Goal: Task Accomplishment & Management: Manage account settings

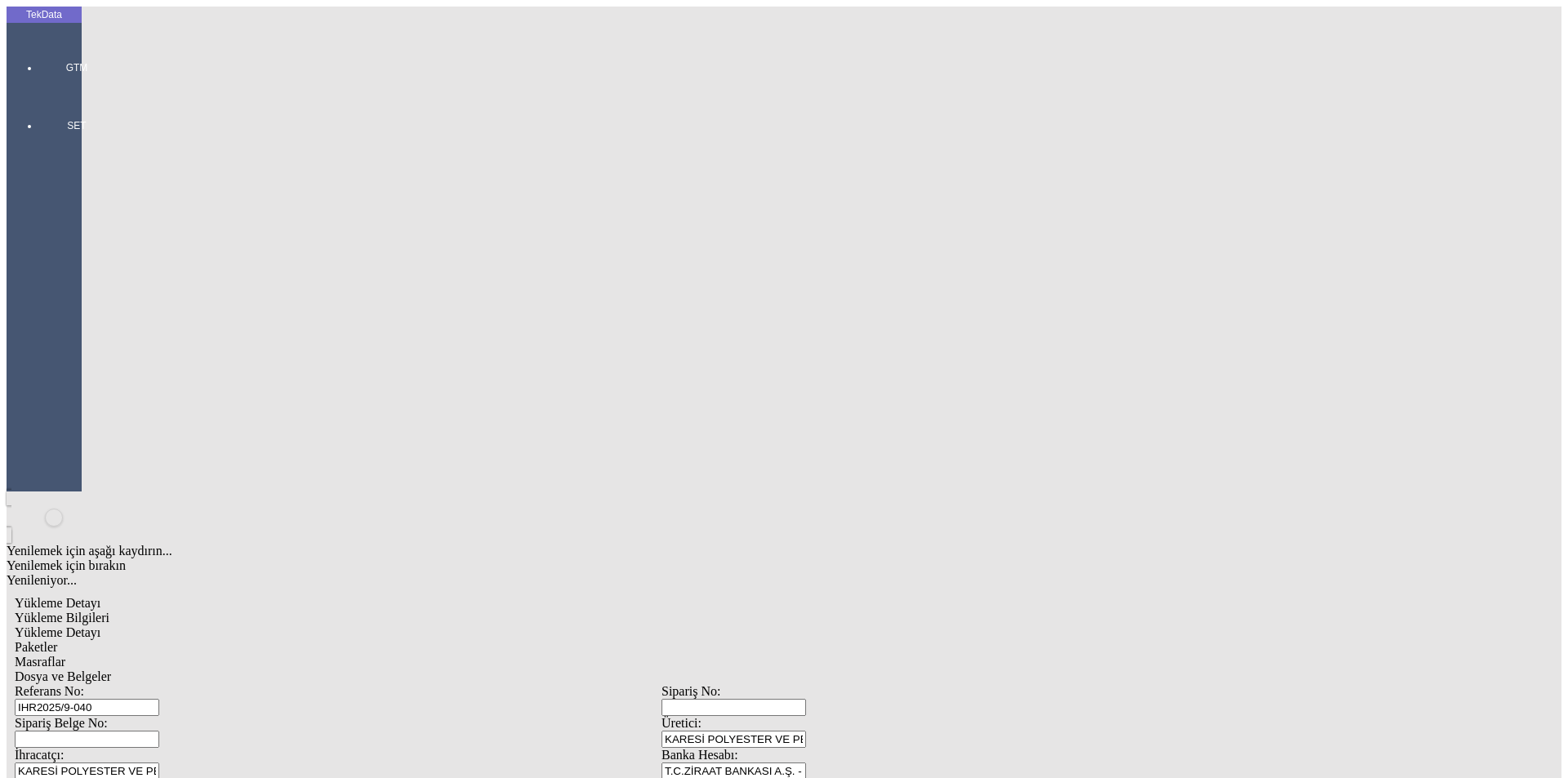
click at [110, 610] on span "Yükleme Bilgileri" at bounding box center [62, 617] width 95 height 14
drag, startPoint x: 968, startPoint y: 628, endPoint x: 844, endPoint y: 625, distance: 124.0
type input "19000.29"
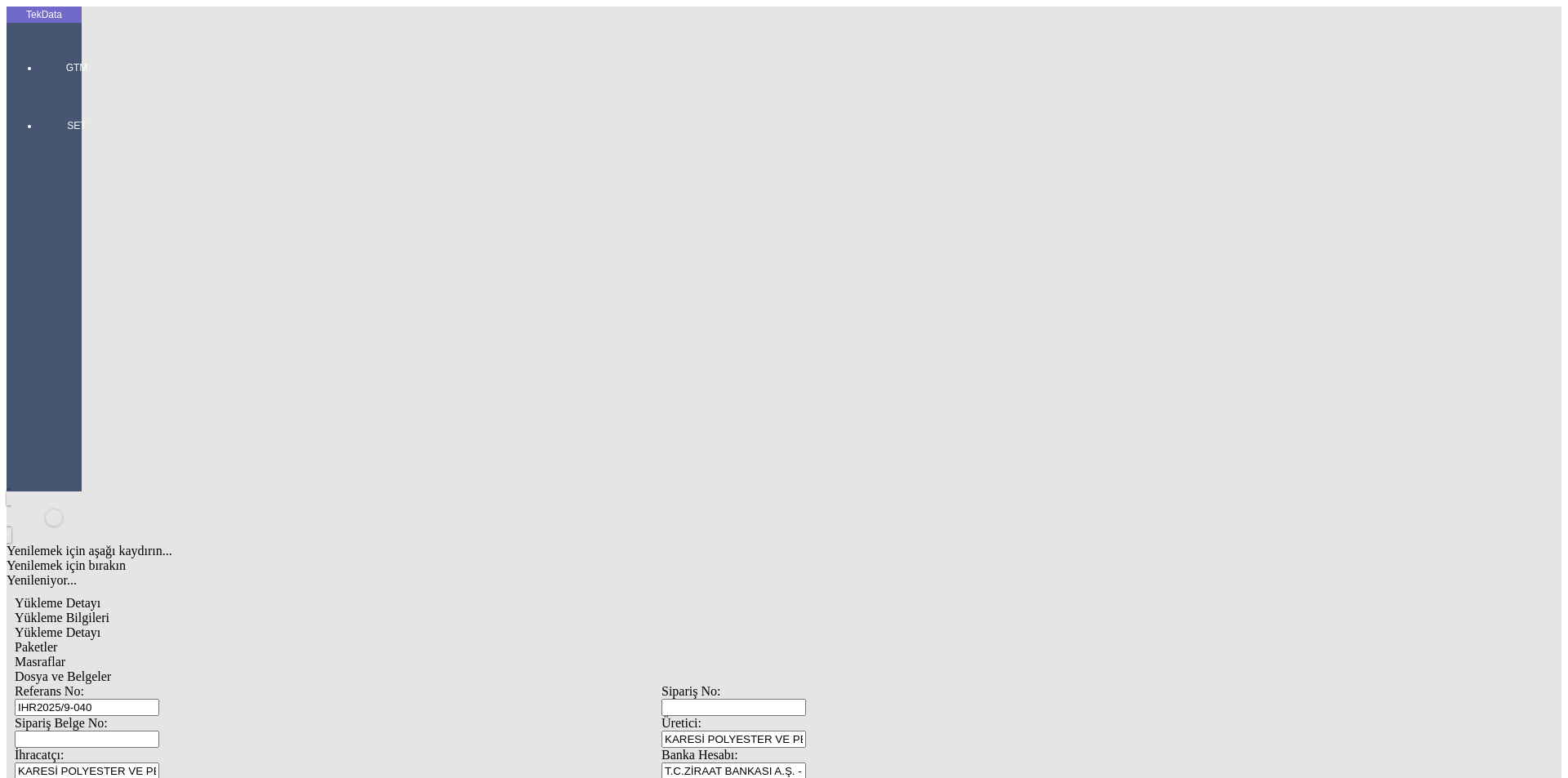
click at [947, 715] on div "Akreditif" at bounding box center [1221, 723] width 626 height 15
type input "Akreditif"
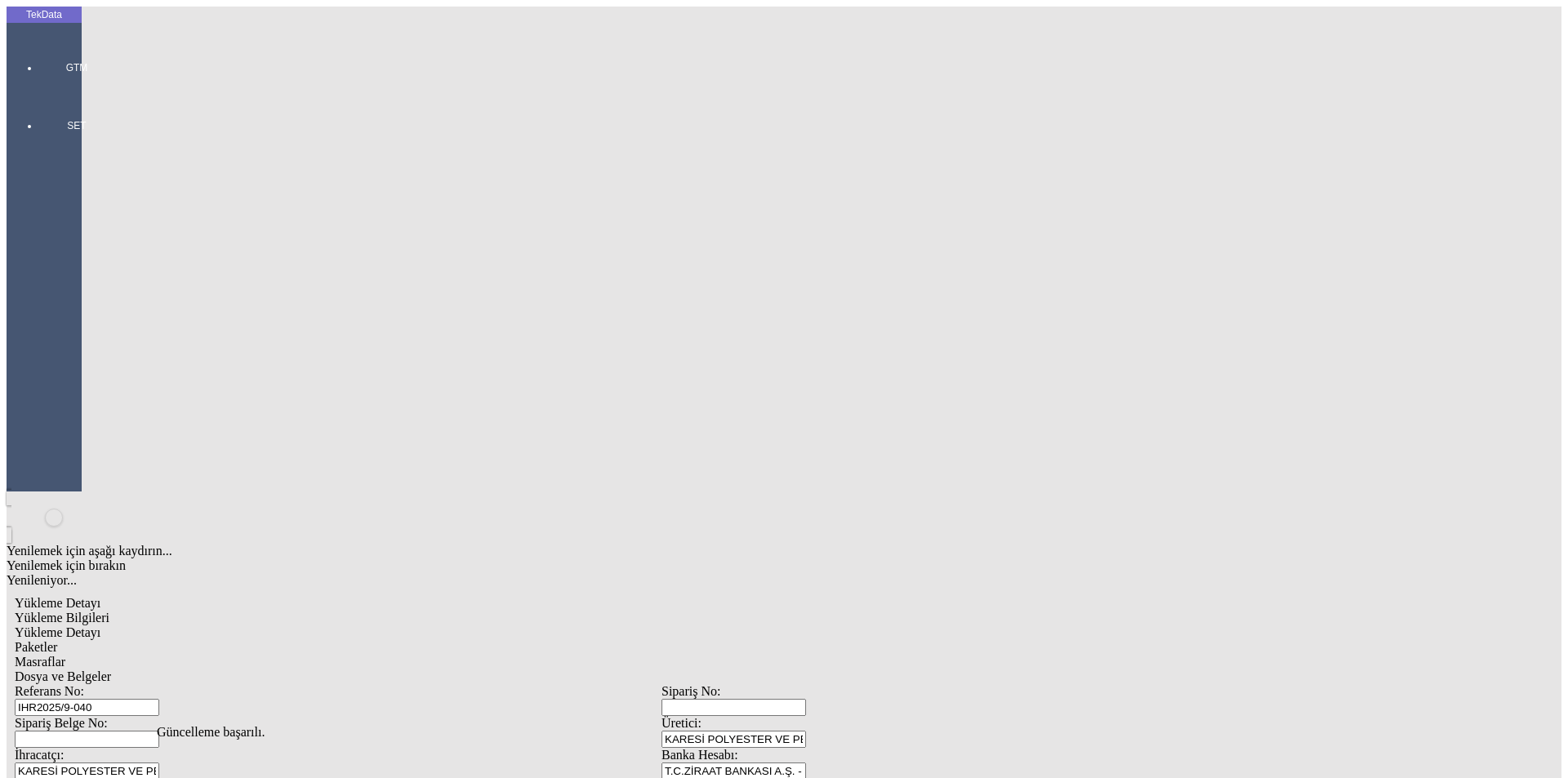
click at [100, 625] on span "Yükleme Detayı" at bounding box center [57, 632] width 85 height 14
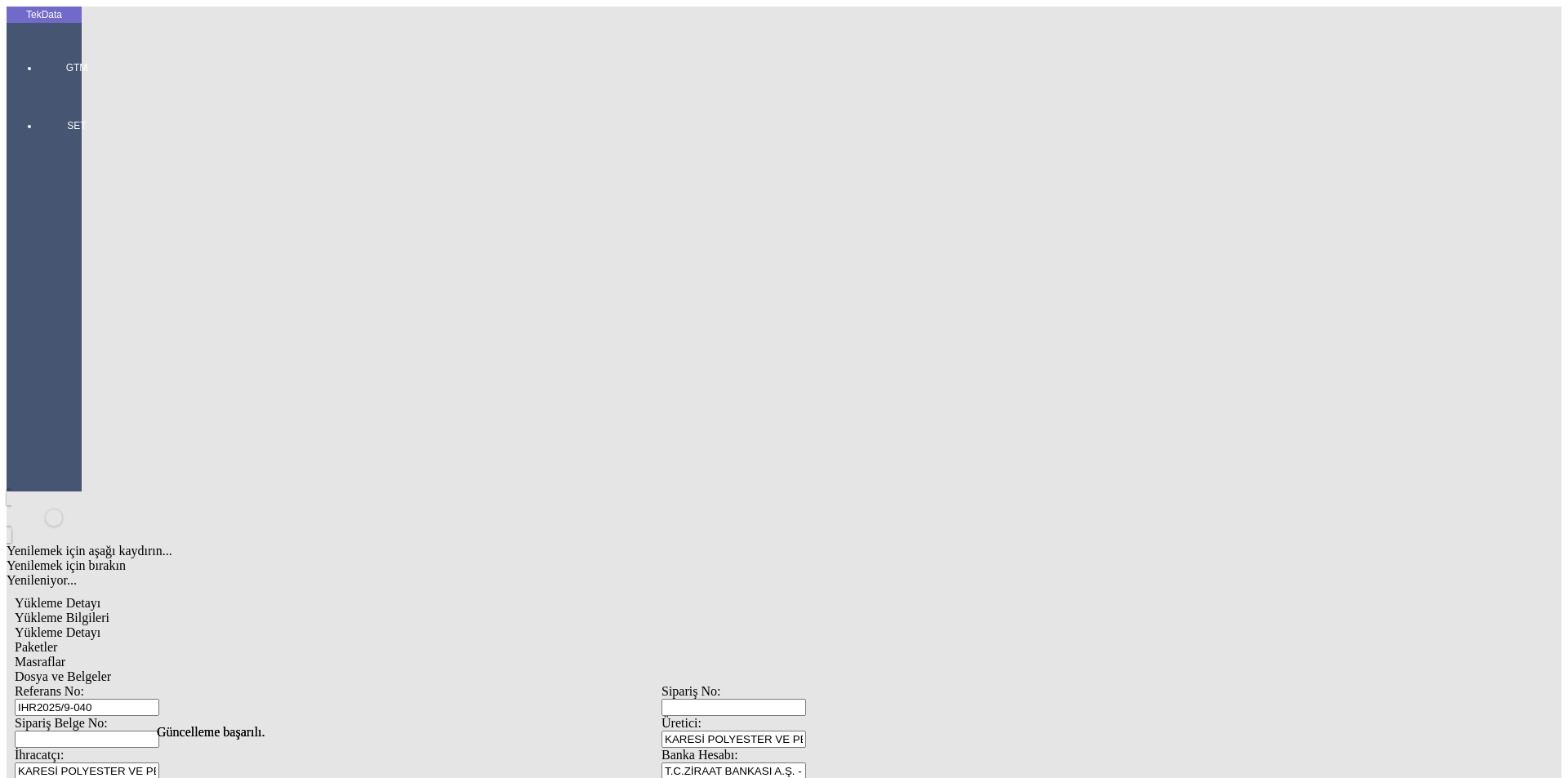
click at [57, 640] on span "Paketler" at bounding box center [36, 647] width 42 height 14
click at [457, 654] on div "Masraflar" at bounding box center [661, 662] width 1293 height 15
click at [573, 669] on div "Dosya ve Belgeler" at bounding box center [661, 677] width 1293 height 15
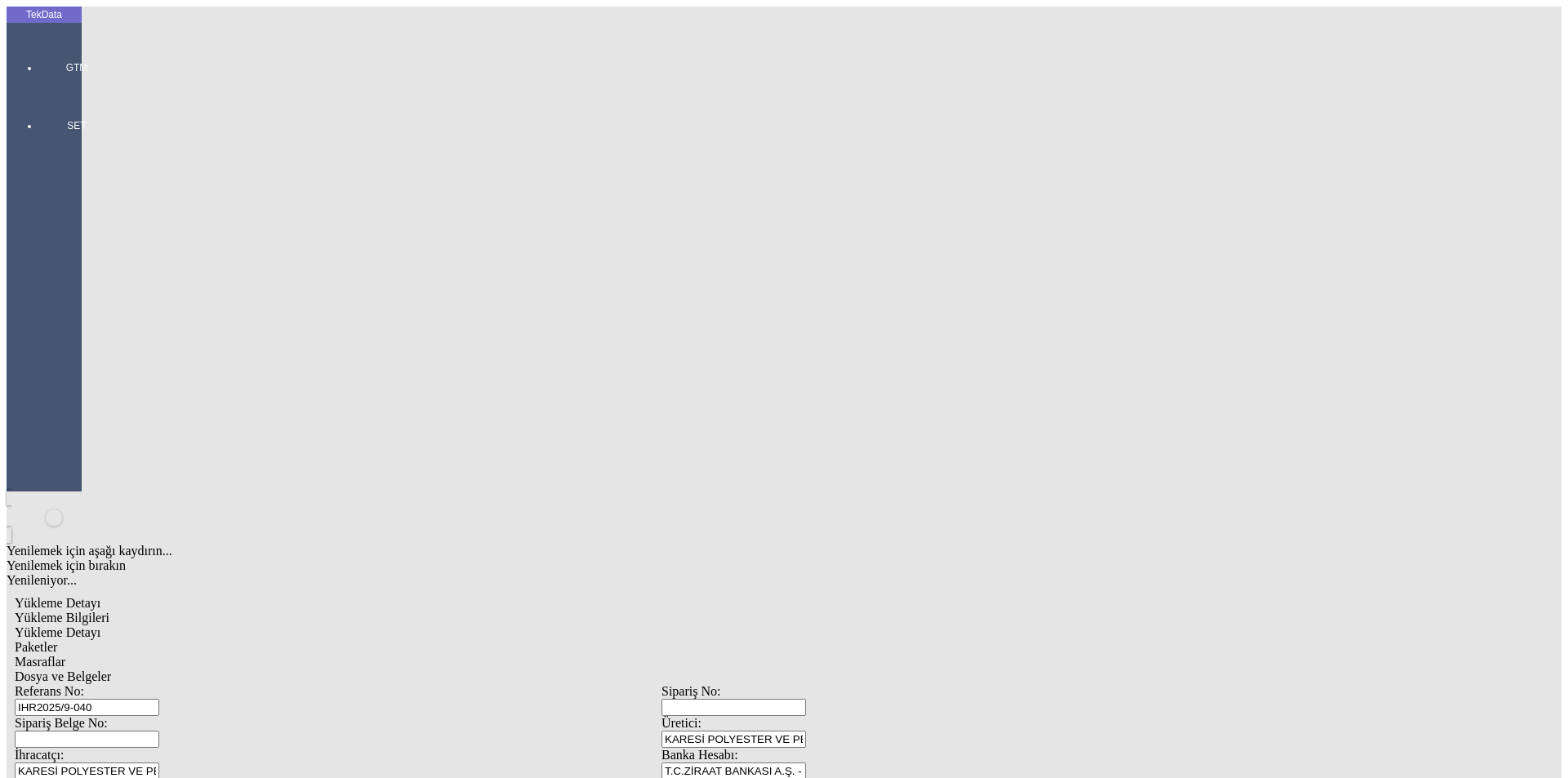
drag, startPoint x: 317, startPoint y: 122, endPoint x: 112, endPoint y: 109, distance: 205.4
click at [112, 684] on div "Referans No: IHR2025/9-040" at bounding box center [339, 700] width 647 height 32
click at [111, 669] on span "Dosya ve Belgeler" at bounding box center [63, 676] width 97 height 14
click at [39, 91] on div at bounding box center [77, 91] width 75 height 0
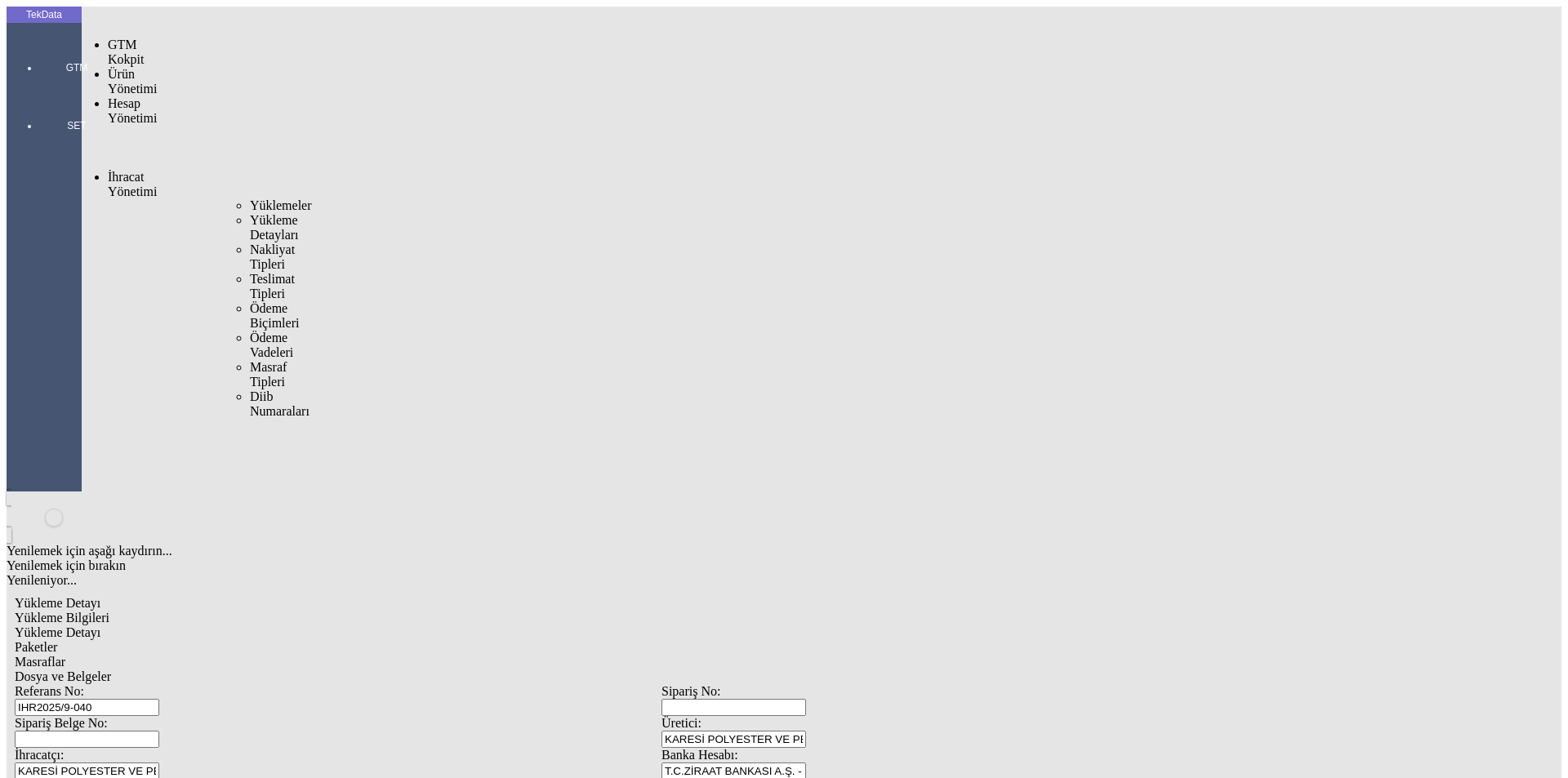
click at [133, 170] on span "İhracat Yönetimi" at bounding box center [132, 184] width 49 height 28
click at [249, 199] on span "Yüklemeler" at bounding box center [280, 205] width 62 height 14
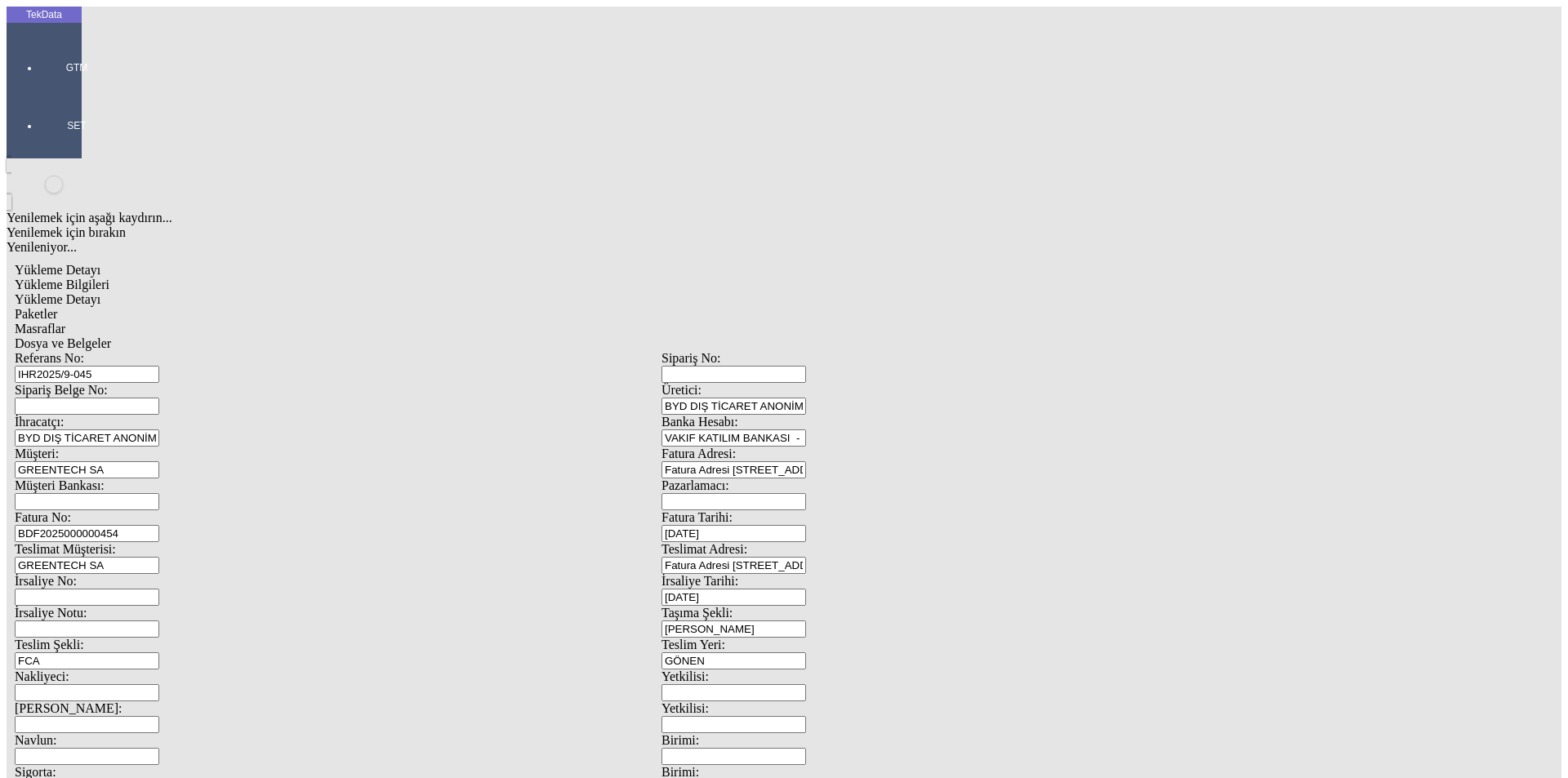
scroll to position [141, 0]
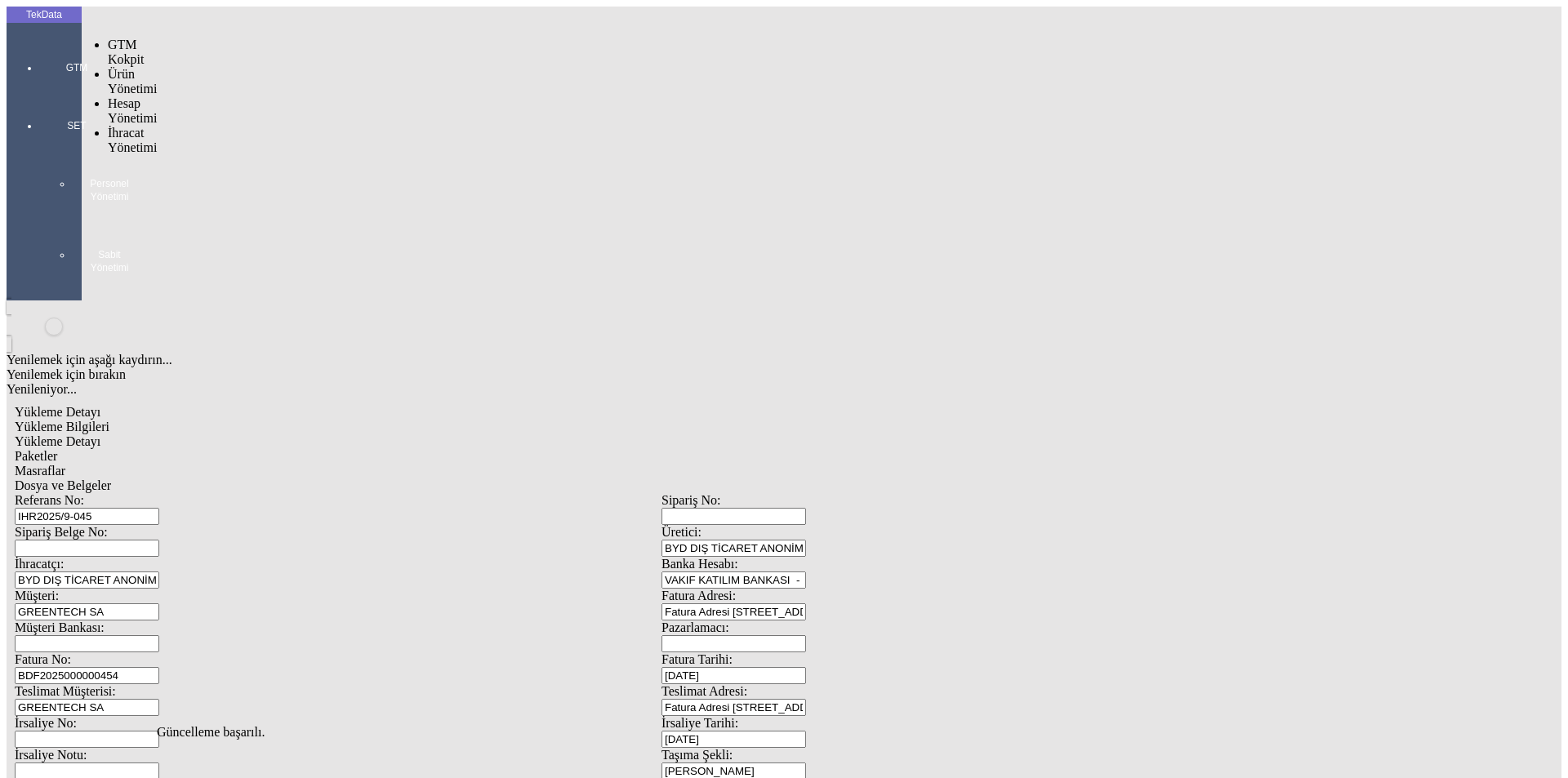
click at [39, 91] on div at bounding box center [77, 91] width 75 height 0
drag, startPoint x: 102, startPoint y: 87, endPoint x: 185, endPoint y: 87, distance: 83.0
click at [108, 126] on span "İhracat Yönetimi" at bounding box center [132, 140] width 49 height 28
click at [249, 155] on span "Yüklemeler" at bounding box center [280, 161] width 62 height 14
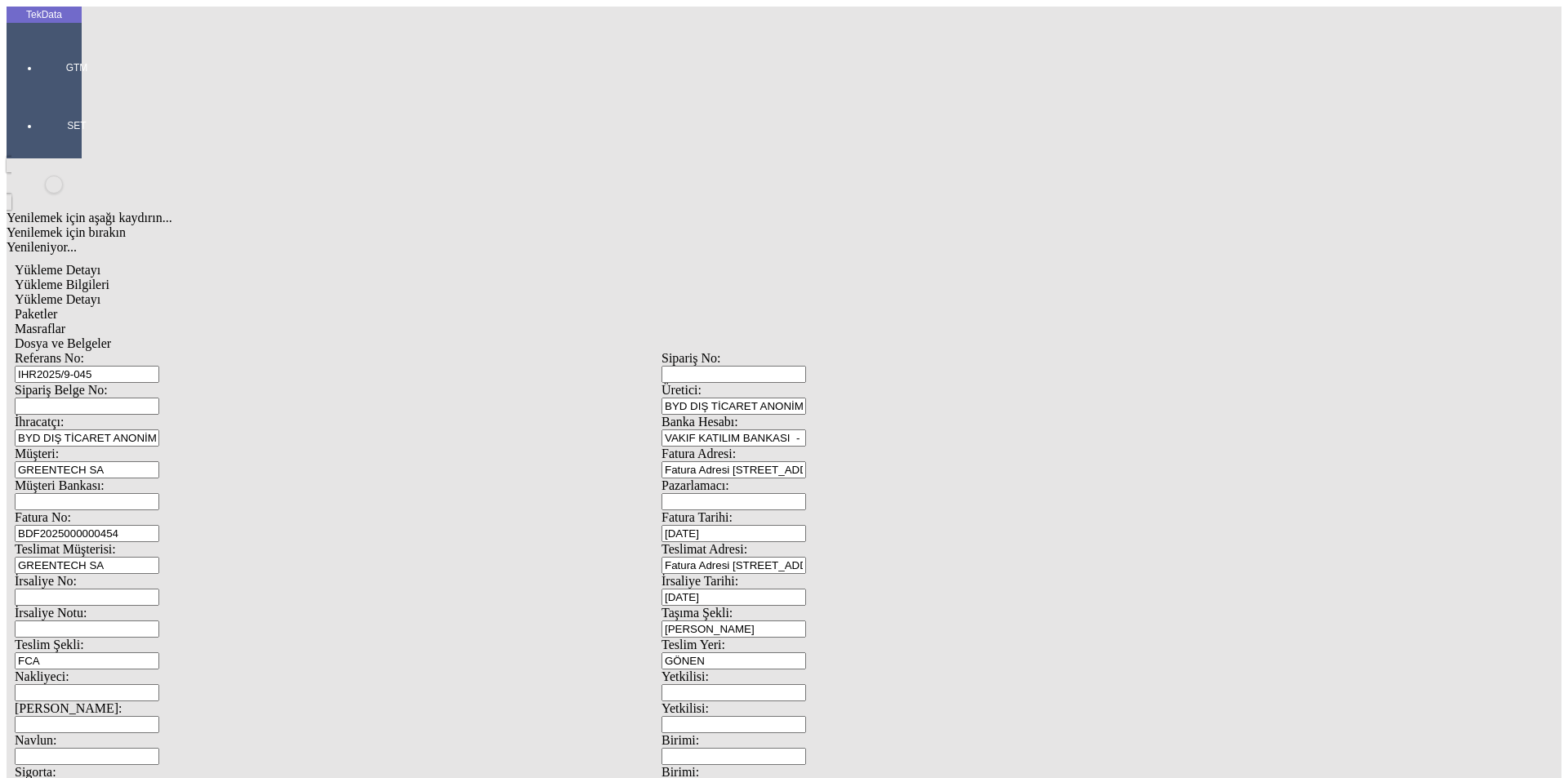
click at [159, 366] on input "IHR2025/9-045" at bounding box center [87, 374] width 144 height 17
type input "IHR2025/9-052"
click at [357, 542] on div "Teslimat Müşterisi: GREENTECH SA" at bounding box center [339, 558] width 647 height 32
click at [159, 525] on input "BDF2025000000454" at bounding box center [87, 533] width 144 height 17
type input "BDF2025000000455"
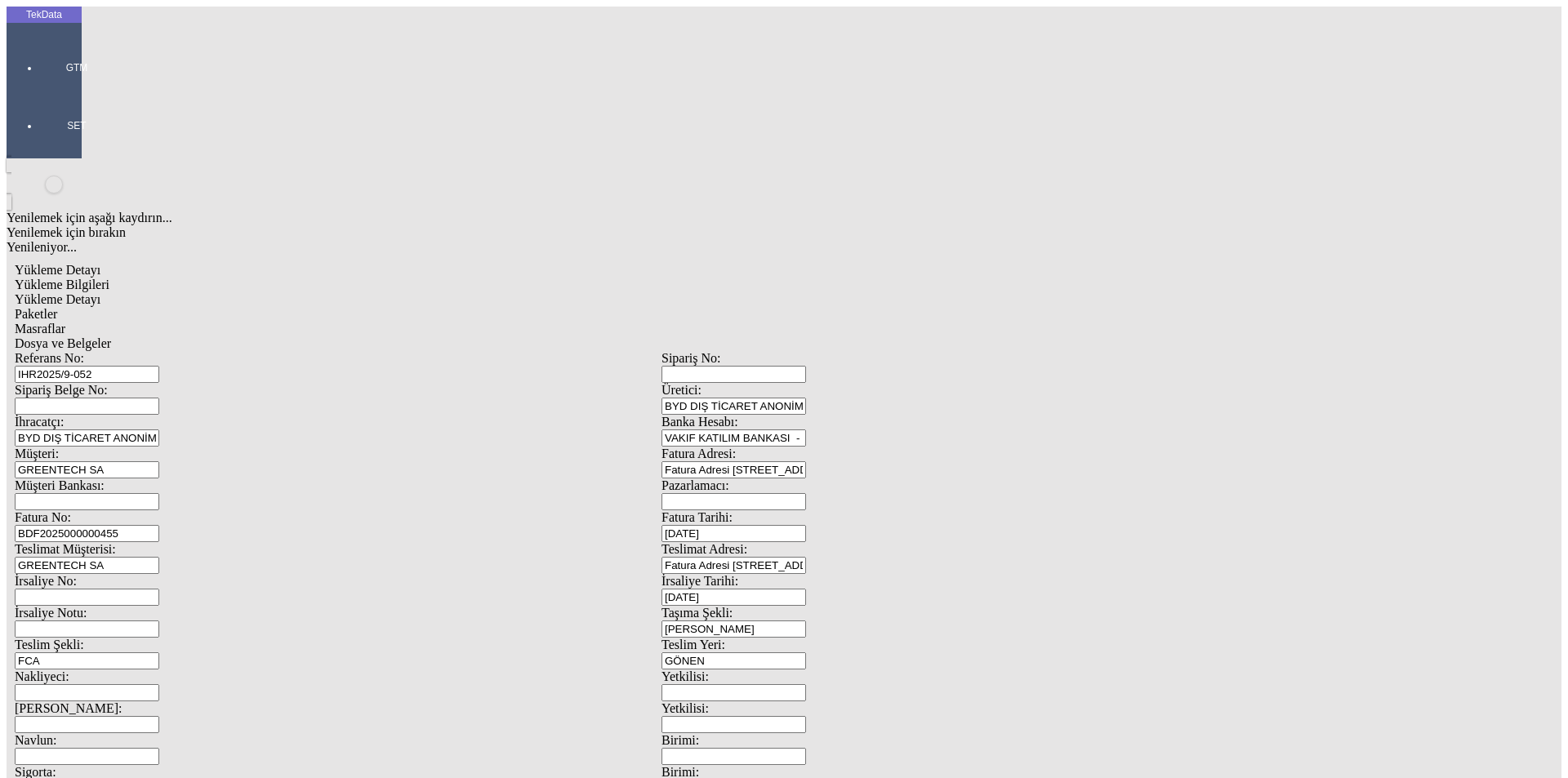
type input "[DATE]"
drag, startPoint x: 864, startPoint y: 344, endPoint x: 793, endPoint y: 340, distance: 71.1
click at [847, 574] on div "İrsaliye Tarihi: [DATE]" at bounding box center [985, 590] width 647 height 32
type input "[DATE]"
drag, startPoint x: 282, startPoint y: 554, endPoint x: 160, endPoint y: 553, distance: 122.0
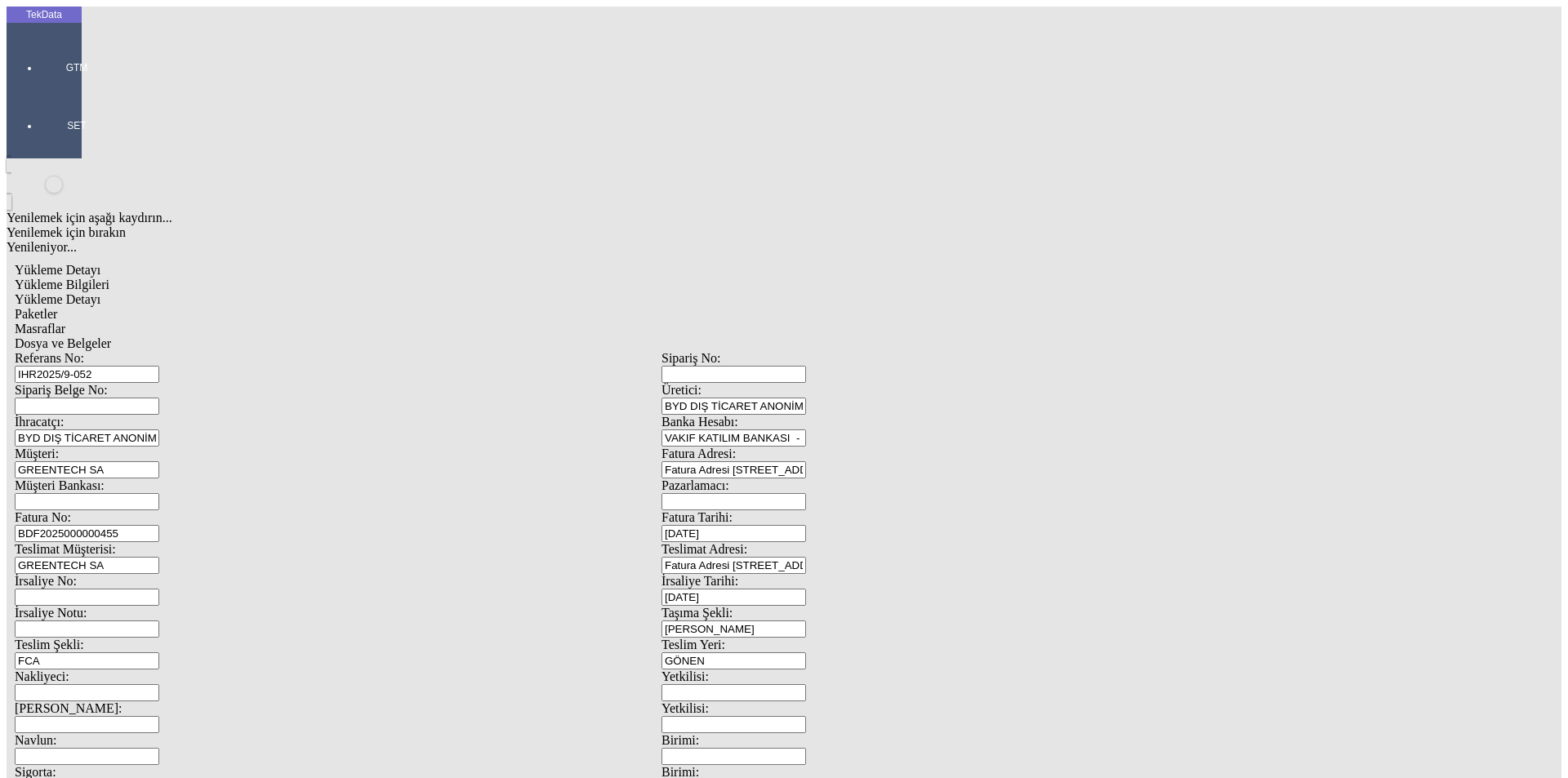
type input "[DATE]"
drag, startPoint x: 294, startPoint y: 564, endPoint x: 153, endPoint y: 582, distance: 142.1
click at [157, 582] on div "Referans No: IHR2025/9-052 Sipariş No: Sipariş Belge No: Üretici: BYD DIŞ TİCAR…" at bounding box center [661, 732] width 1293 height 764
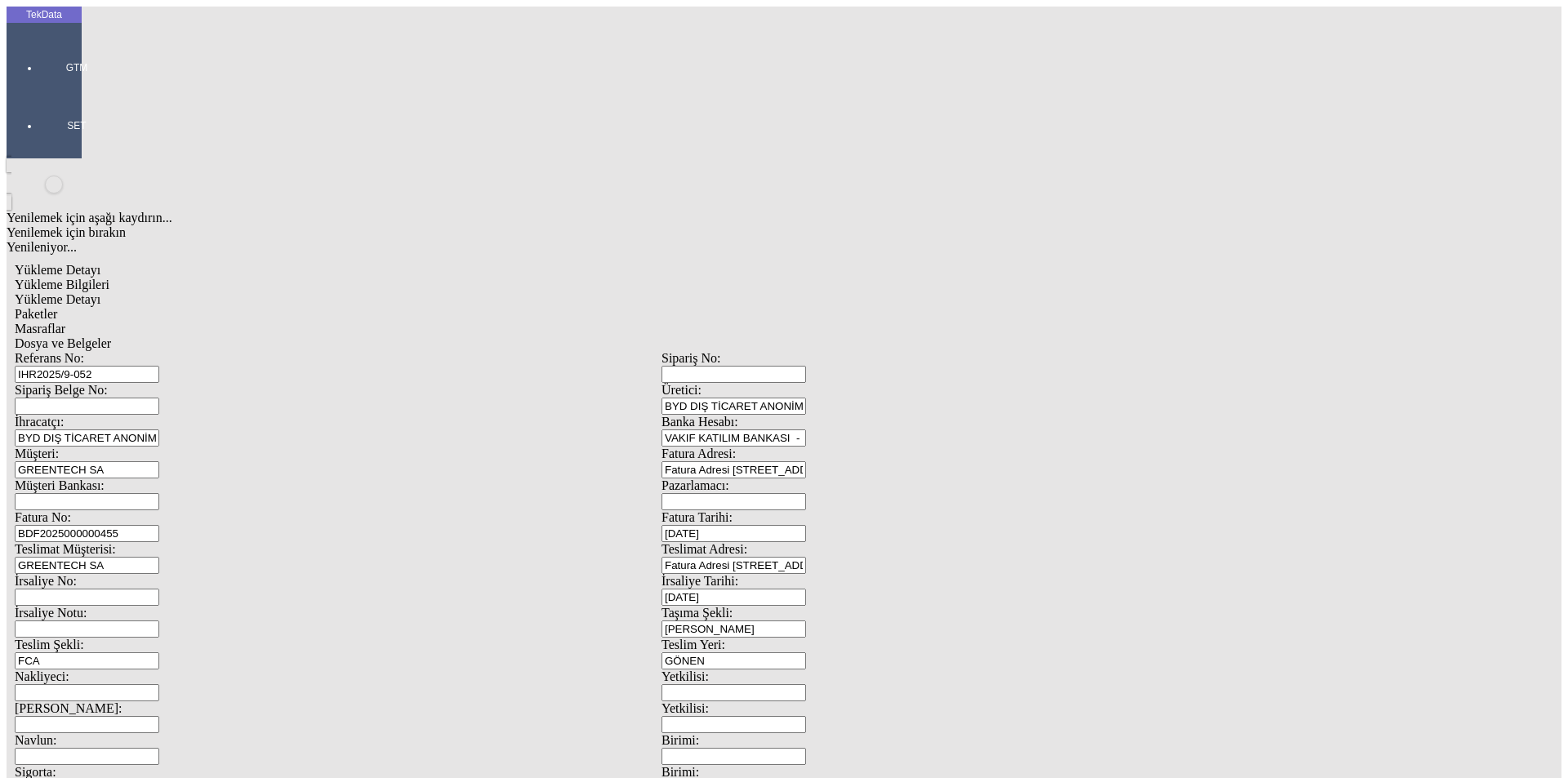
type input "[DATE]"
click at [258, 351] on div "Referans No: IHR2025/9-052 Sipariş No: Sipariş Belge No: Üretici: BYD DIŞ TİCAR…" at bounding box center [661, 732] width 1293 height 764
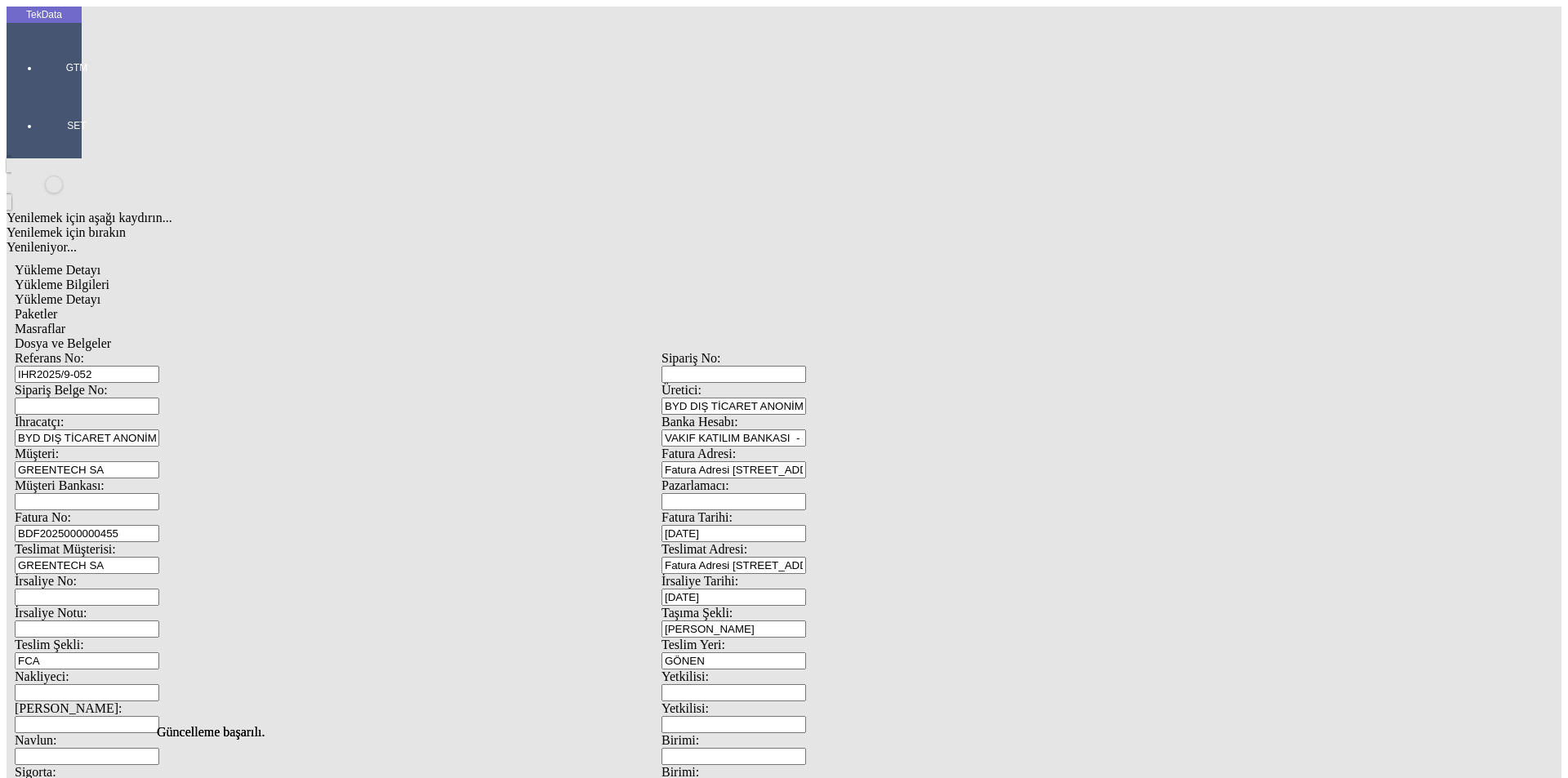
click at [100, 292] on span "Yükleme Detayı" at bounding box center [57, 299] width 85 height 14
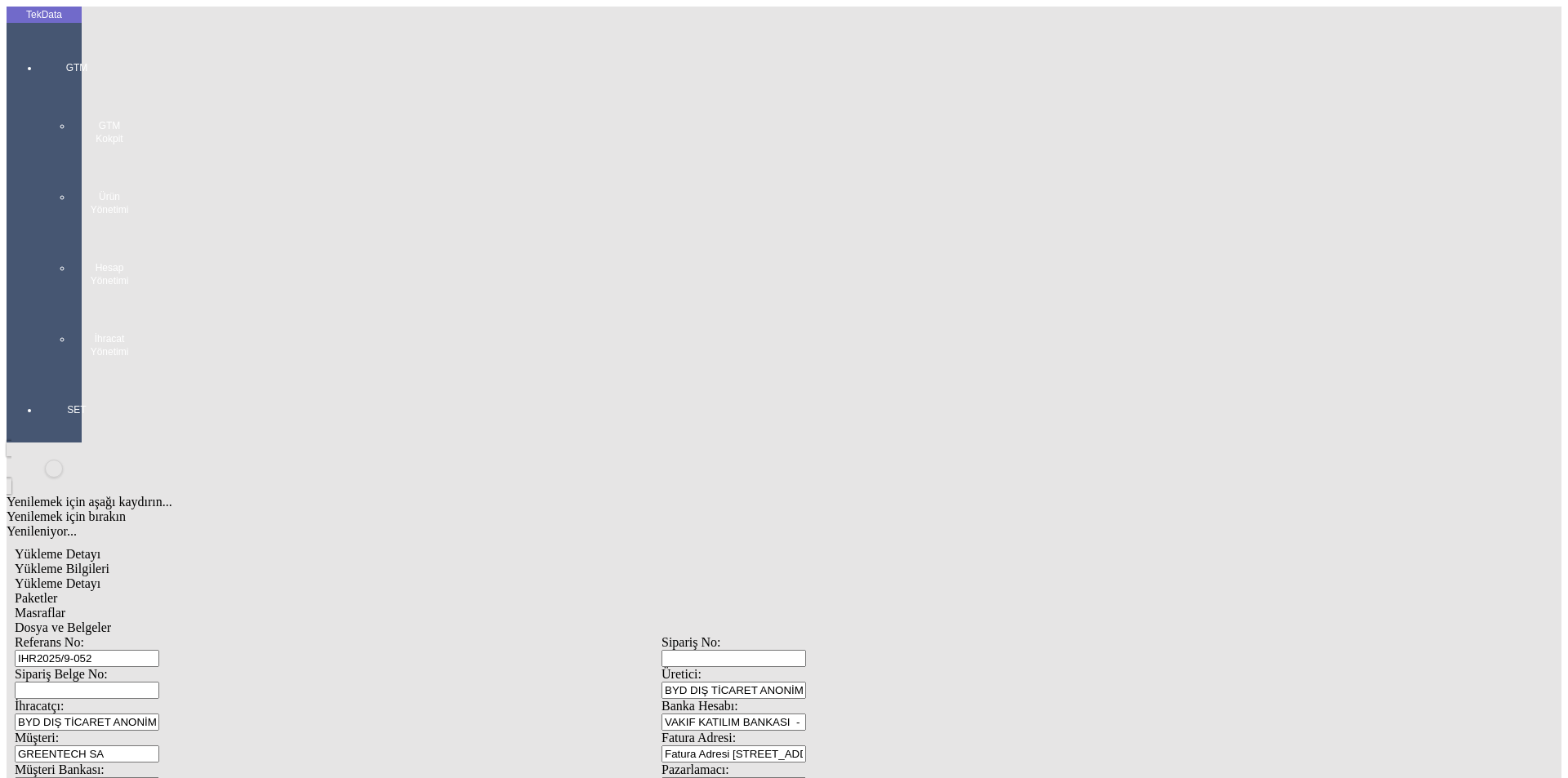
click at [110, 561] on span "Yükleme Bilgileri" at bounding box center [62, 568] width 95 height 14
click at [159, 745] on input "GREENTECH SA" at bounding box center [87, 754] width 144 height 17
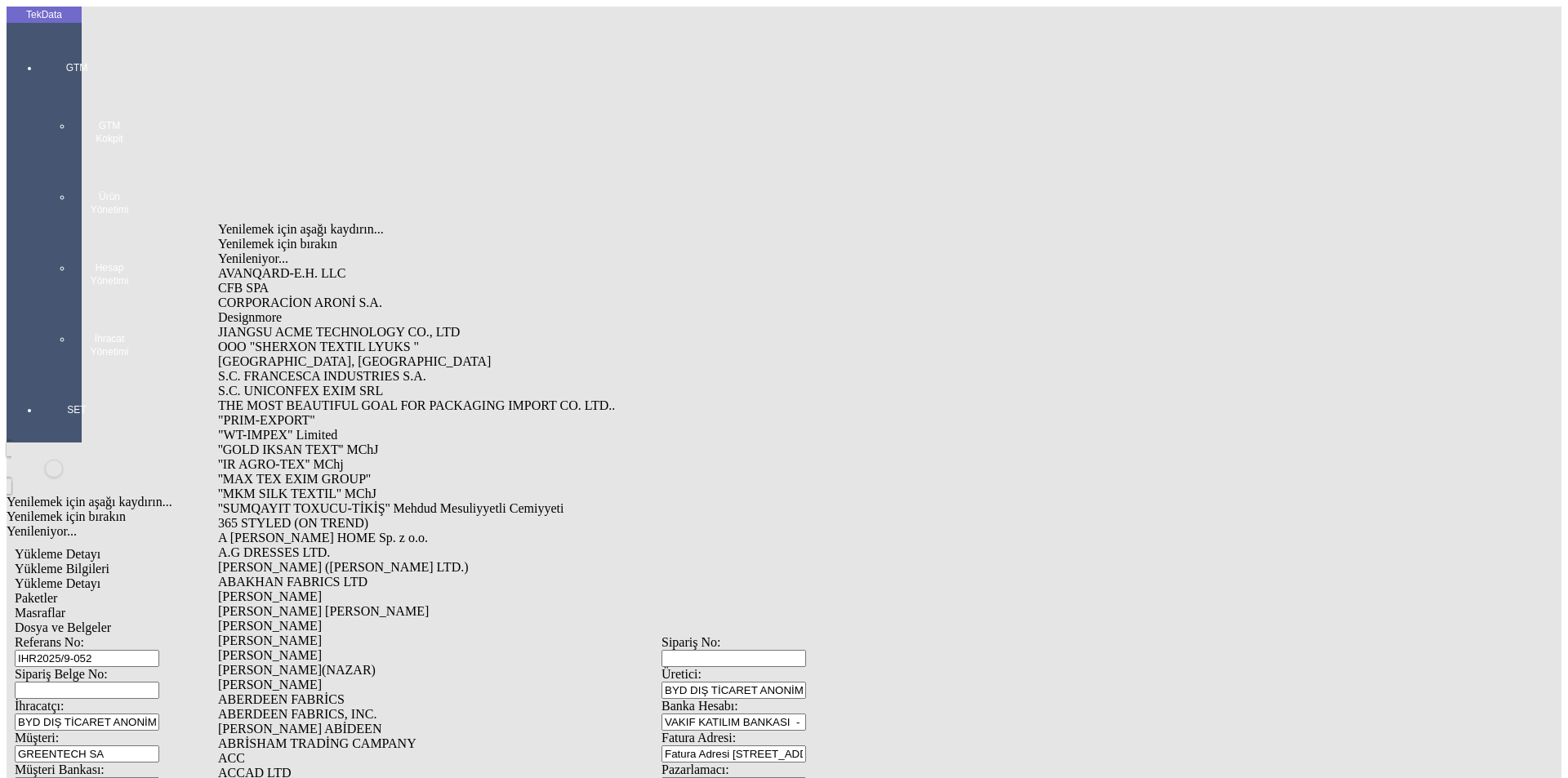
scroll to position [8836, 0]
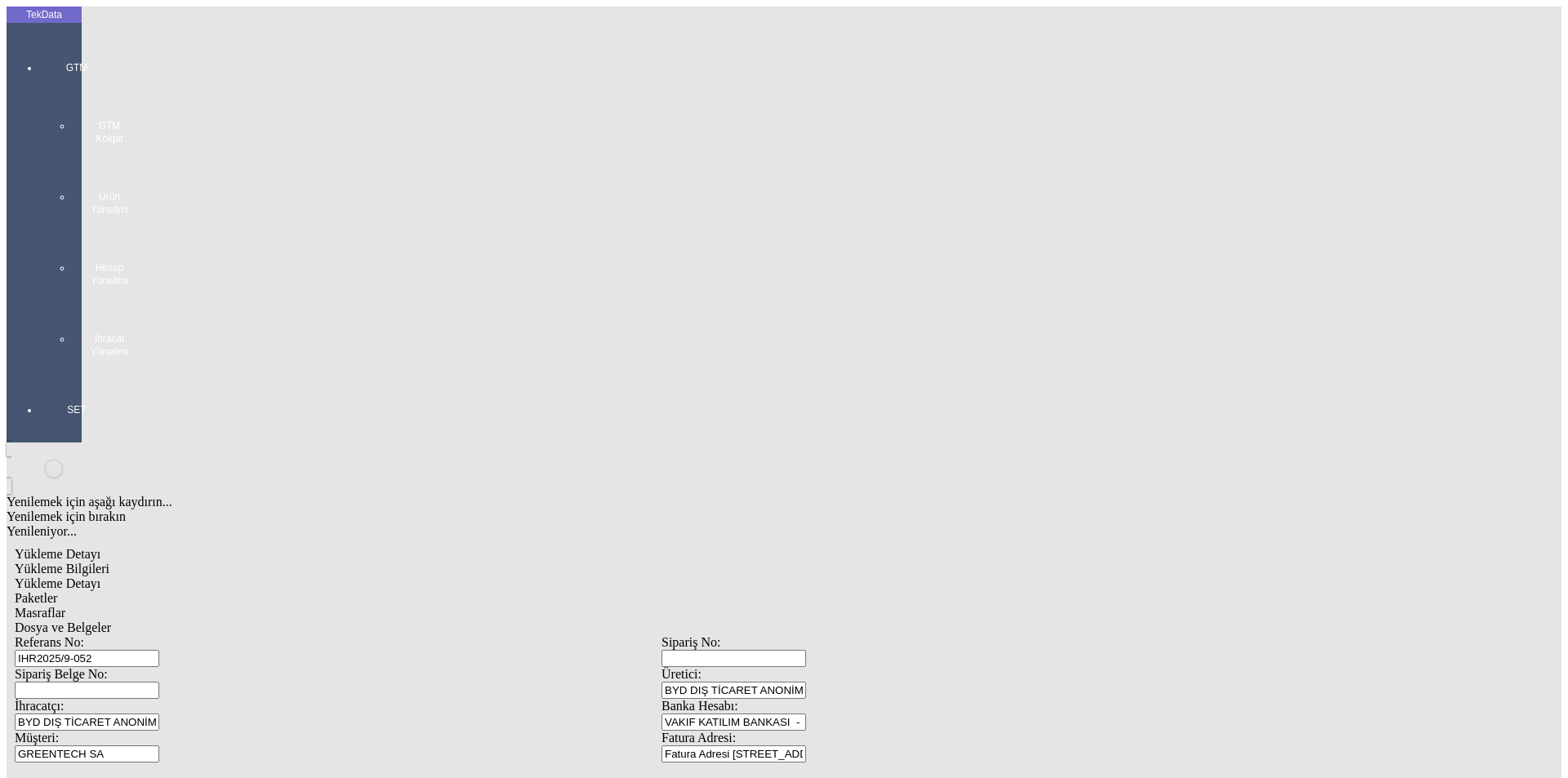
click at [301, 359] on div "GREENTECH SA." at bounding box center [510, 367] width 585 height 15
type input "GREENTECH SA."
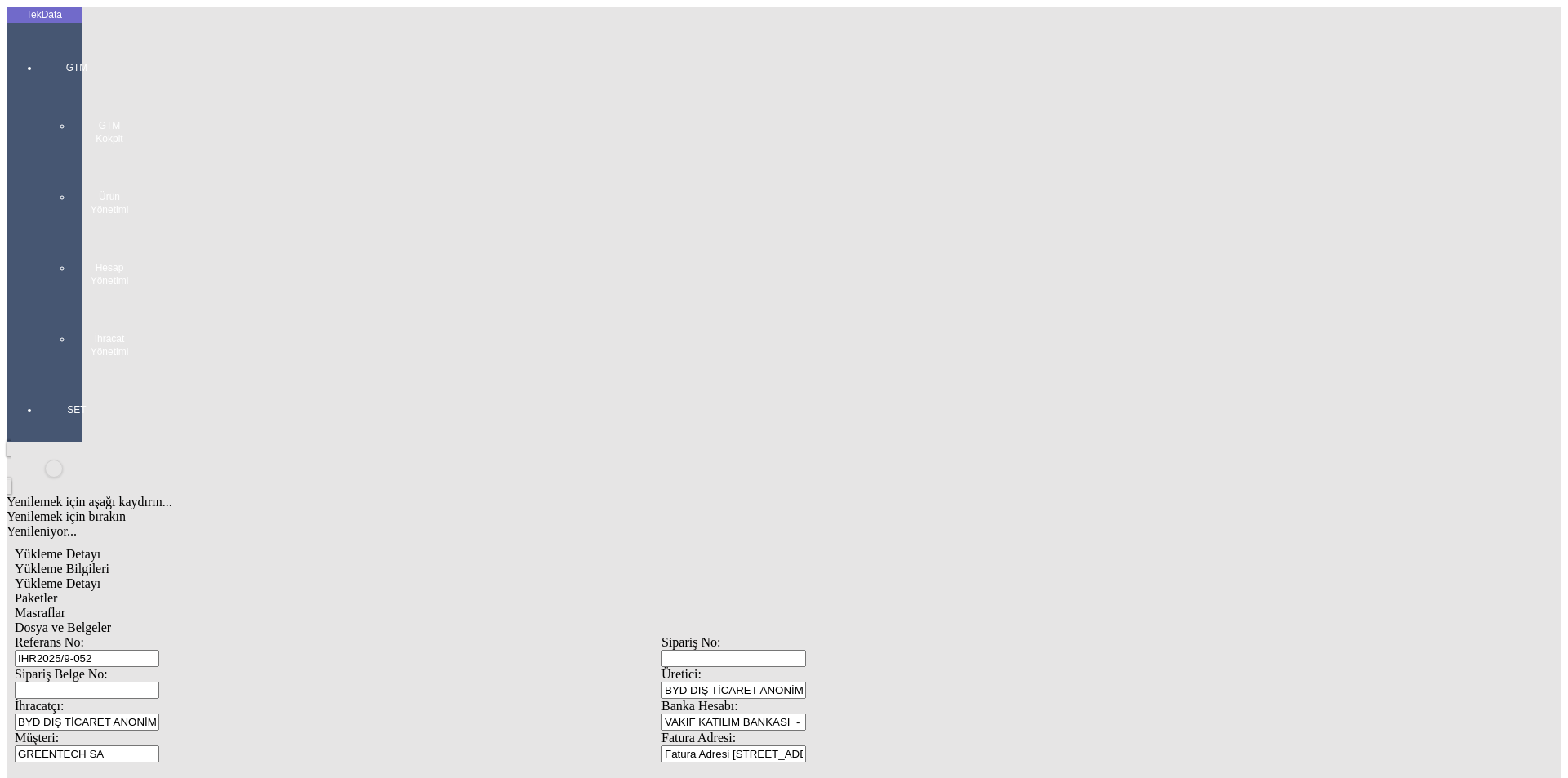
drag, startPoint x: 1444, startPoint y: 726, endPoint x: 1463, endPoint y: 732, distance: 19.9
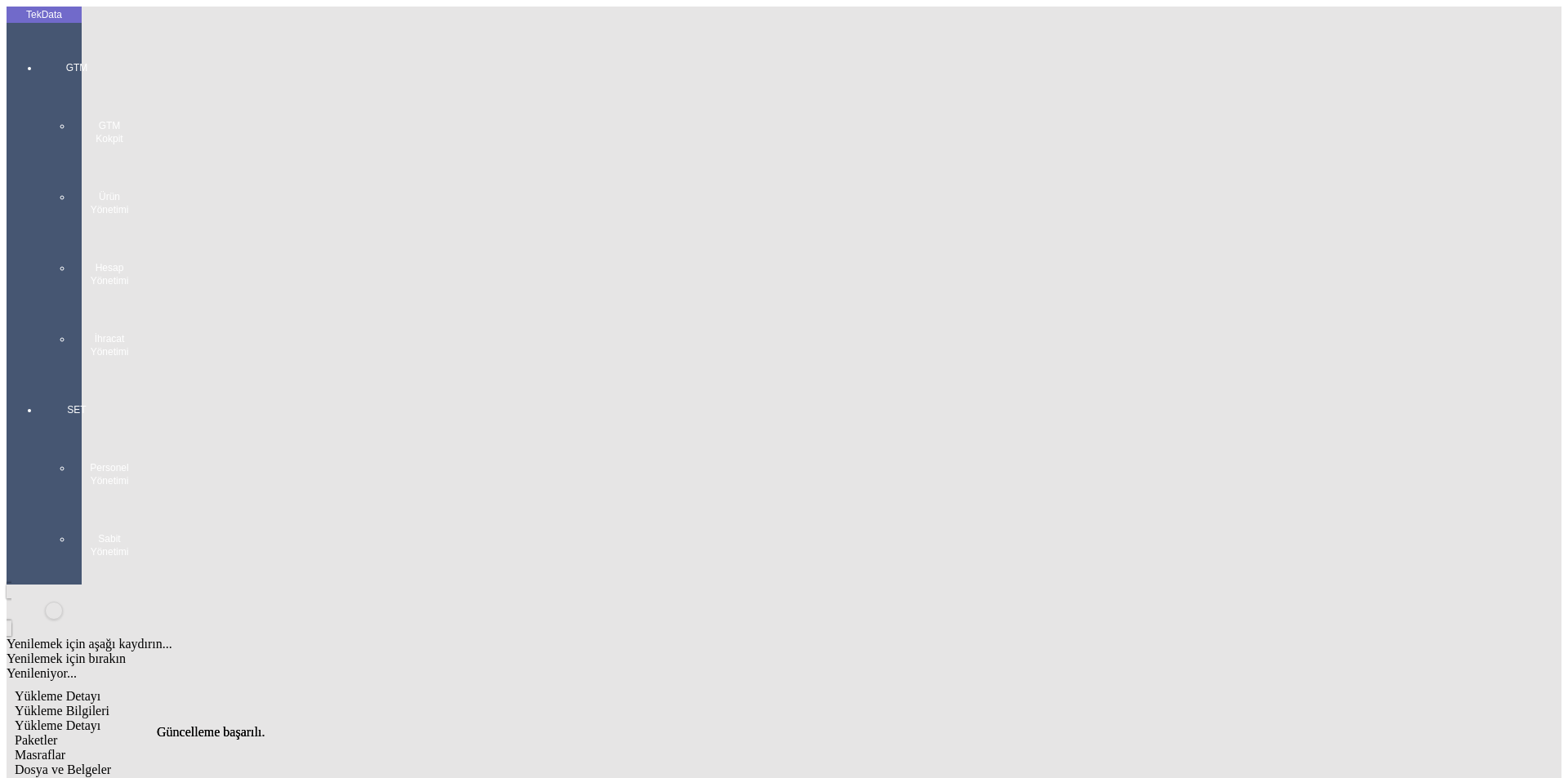
click at [39, 50] on div "GTM GTM Kokpit Ürün Yönetimi Hesap Yönetimi İhracat Yönetimi" at bounding box center [77, 203] width 75 height 342
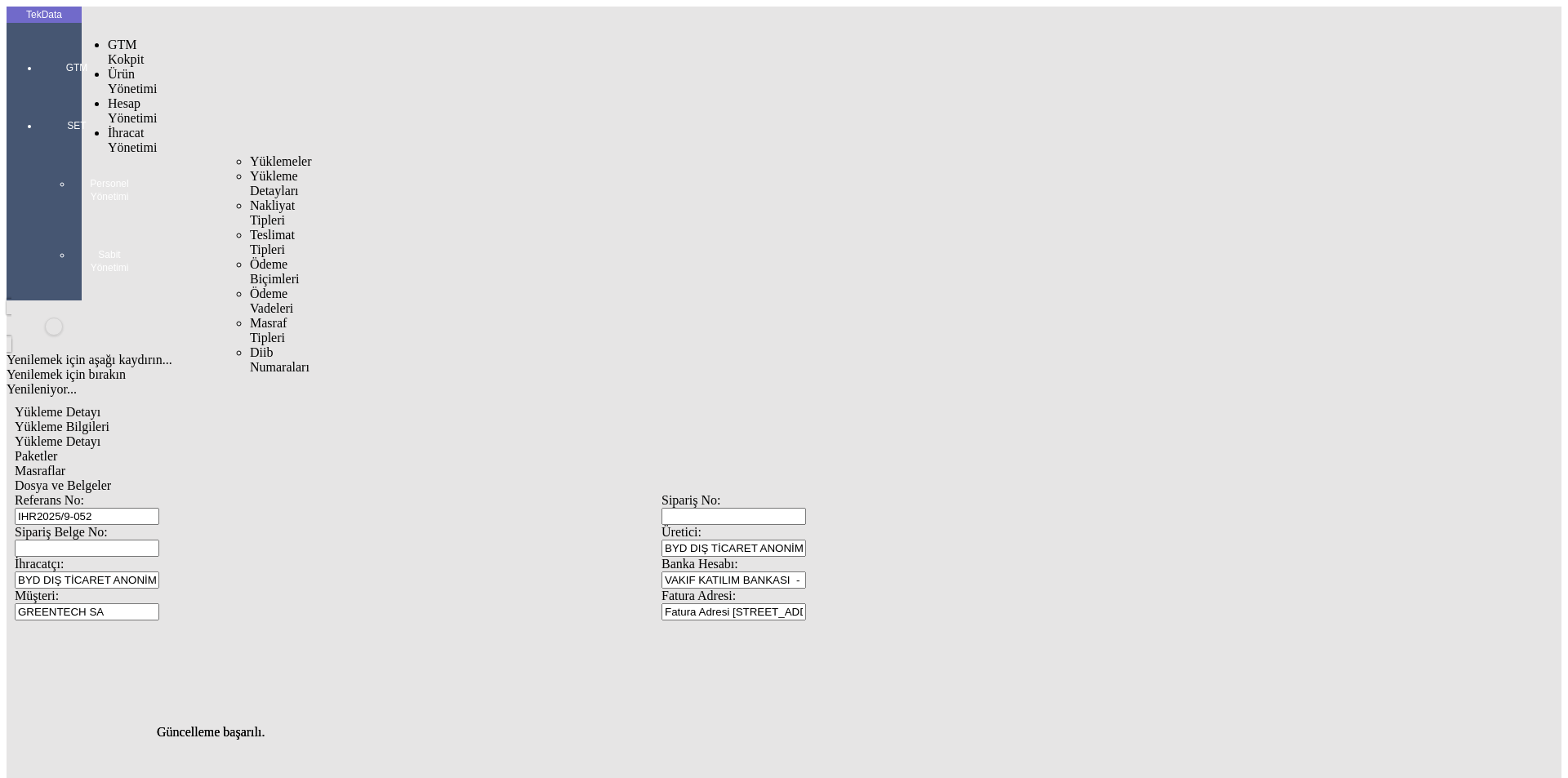
click at [113, 126] on span "İhracat Yönetimi" at bounding box center [132, 140] width 49 height 28
click at [249, 155] on span "Yüklemeler" at bounding box center [280, 161] width 62 height 14
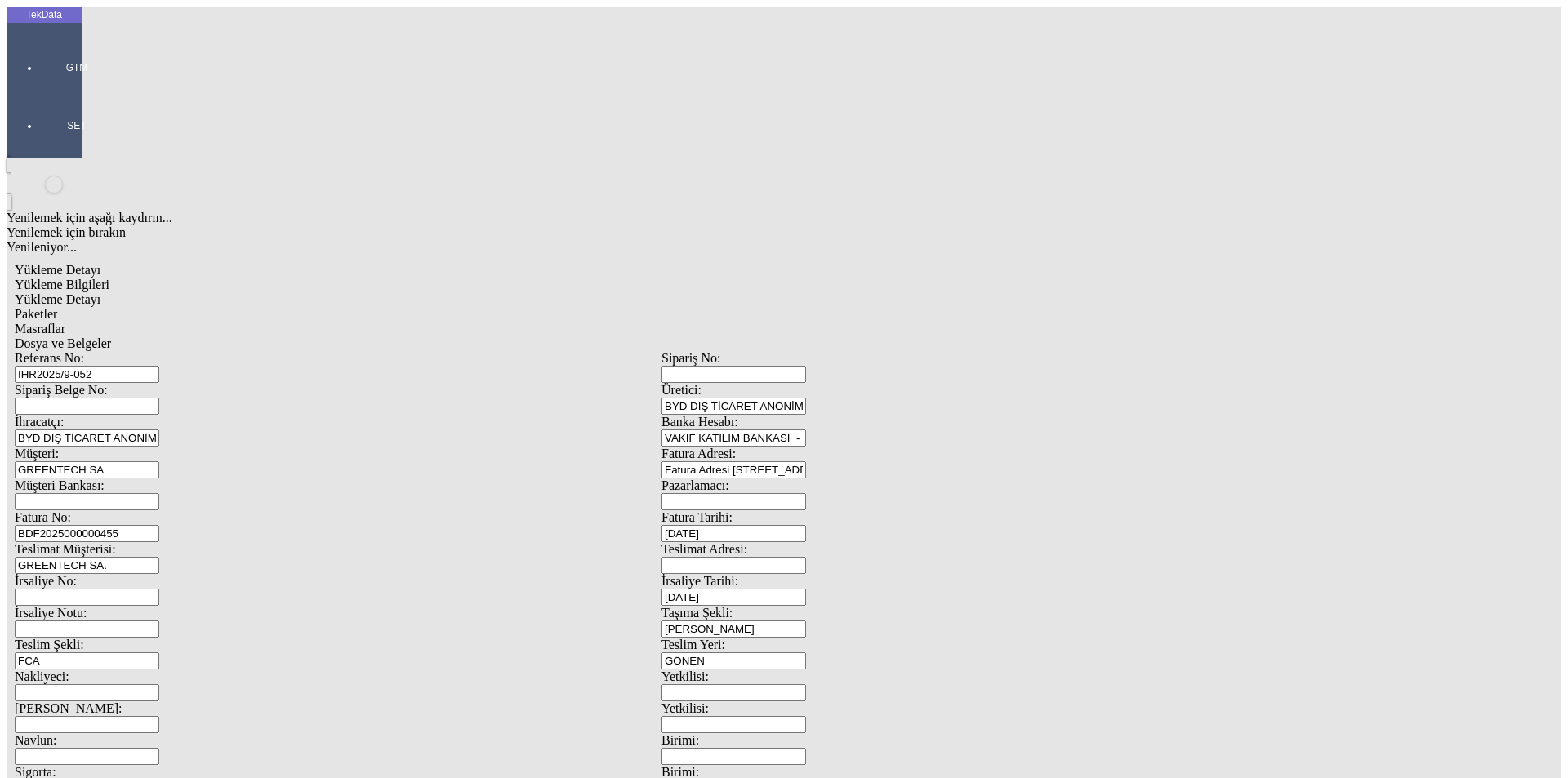
click at [806, 557] on input "Teslimat Adresi:" at bounding box center [733, 565] width 144 height 17
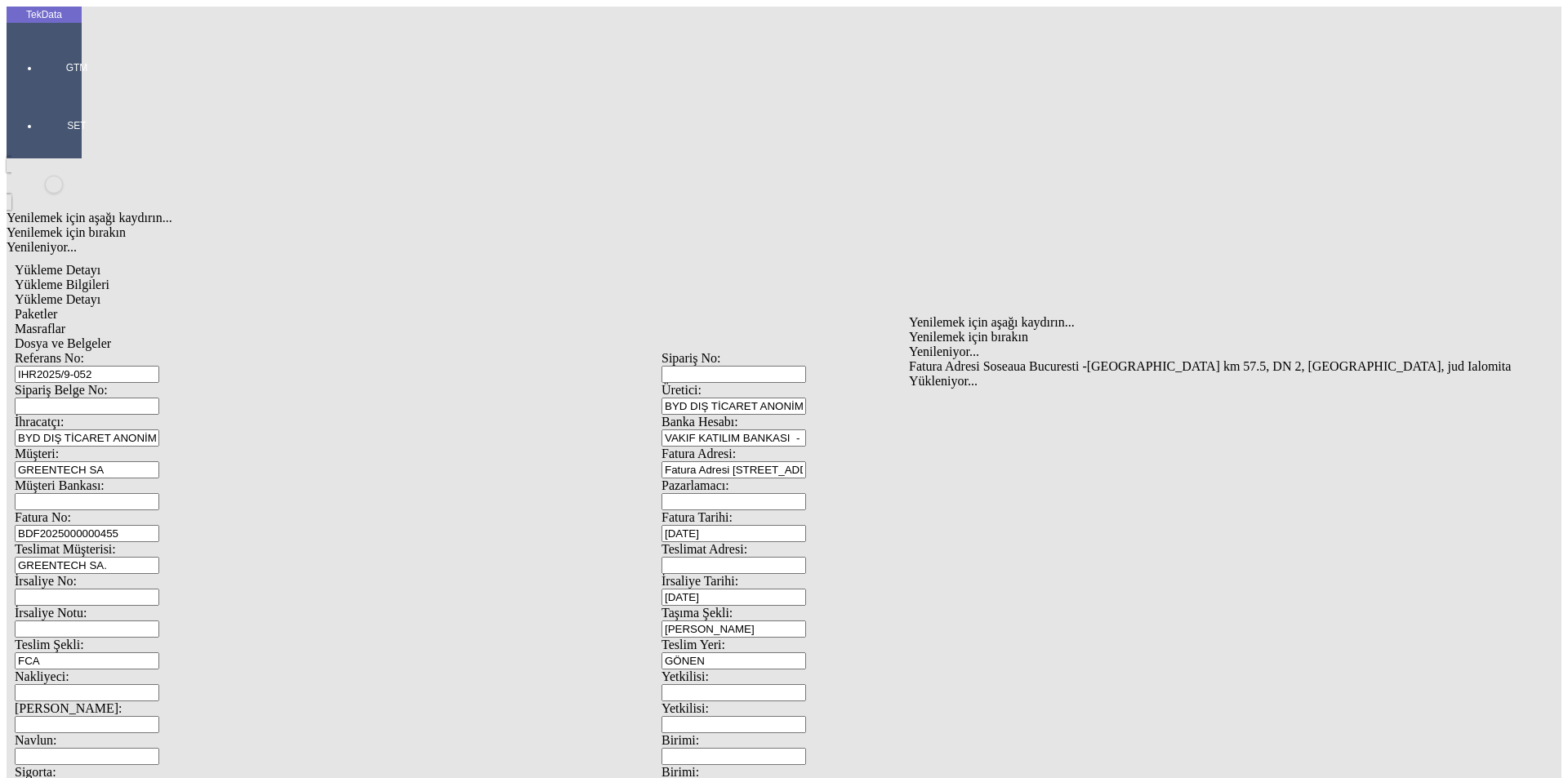
click at [962, 359] on div "Fatura Adresi Soseaua Bucuresti -[GEOGRAPHIC_DATA] km 57.5, DN 2, [GEOGRAPHIC_D…" at bounding box center [1221, 367] width 626 height 15
type input "Fatura Adresi Soseaua Bucuresti -[GEOGRAPHIC_DATA] km 57.5, DN 2, [GEOGRAPHIC_D…"
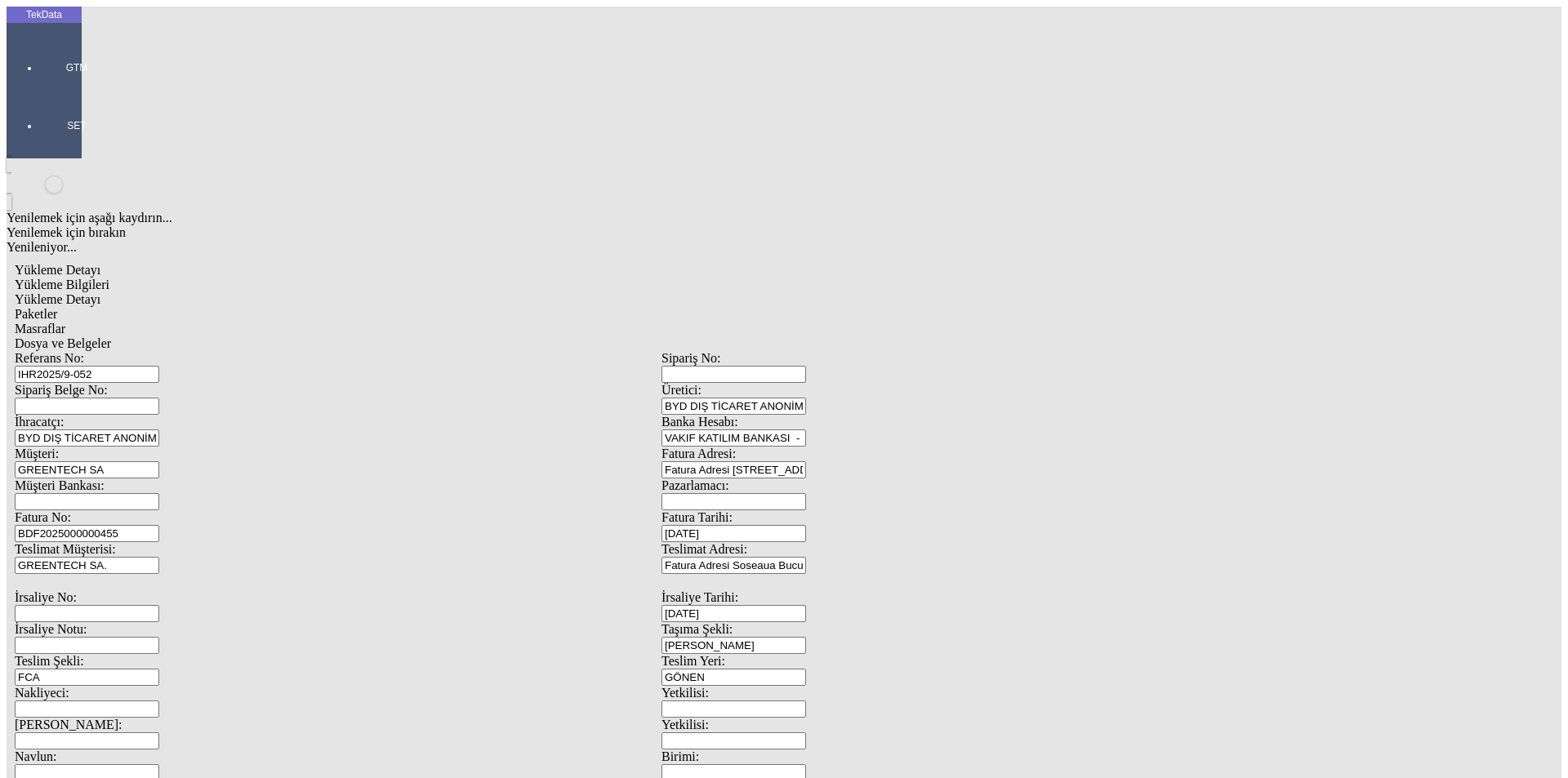
scroll to position [141, 0]
click at [100, 292] on span "Yükleme Detayı" at bounding box center [57, 299] width 85 height 14
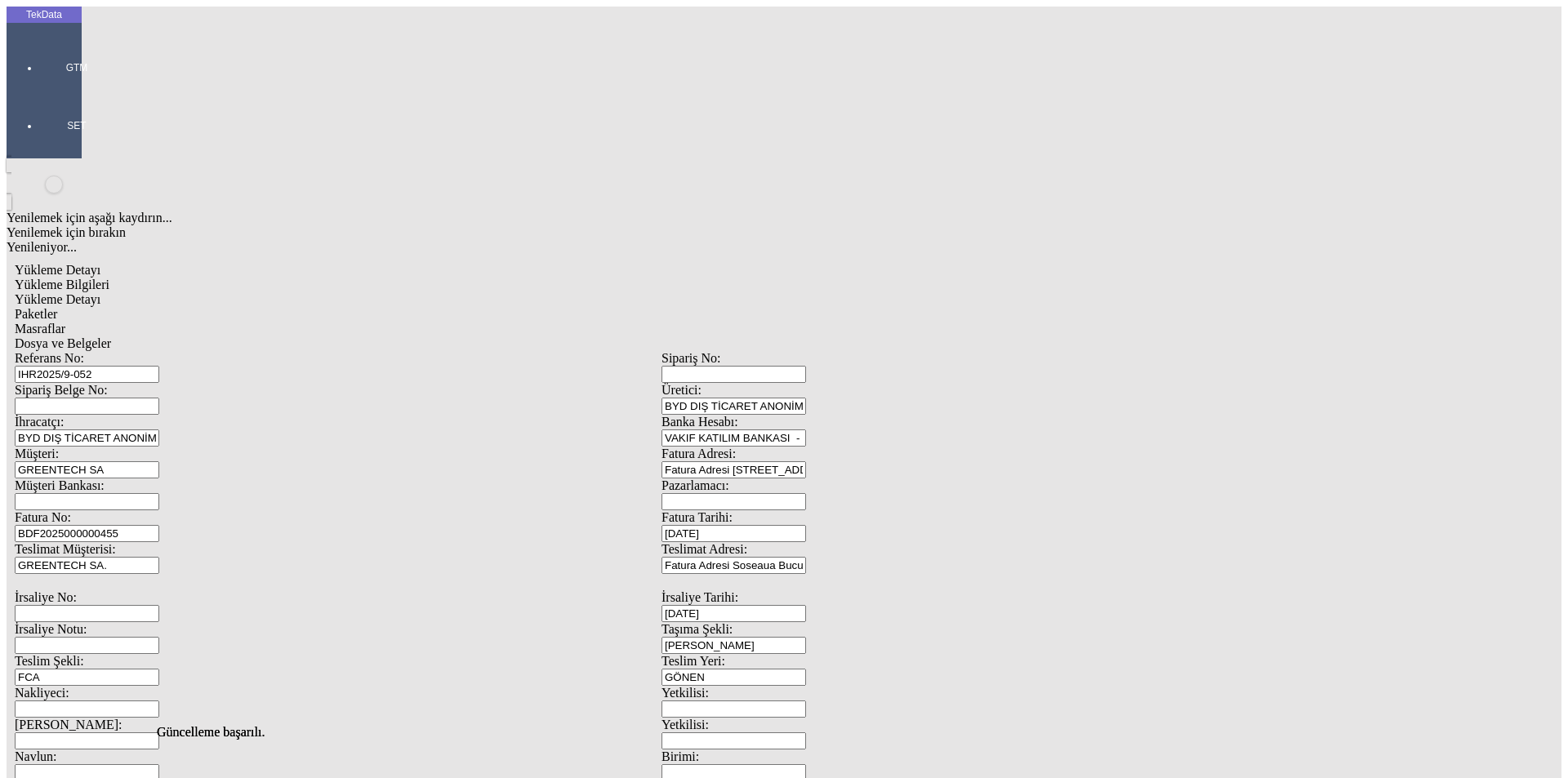
click at [395, 307] on div "Paketler" at bounding box center [661, 314] width 1293 height 15
click at [66, 322] on span "Masraflar" at bounding box center [40, 328] width 51 height 14
click at [111, 337] on span "Dosya ve Belgeler" at bounding box center [63, 343] width 97 height 14
drag, startPoint x: 134, startPoint y: 121, endPoint x: 146, endPoint y: 119, distance: 12.2
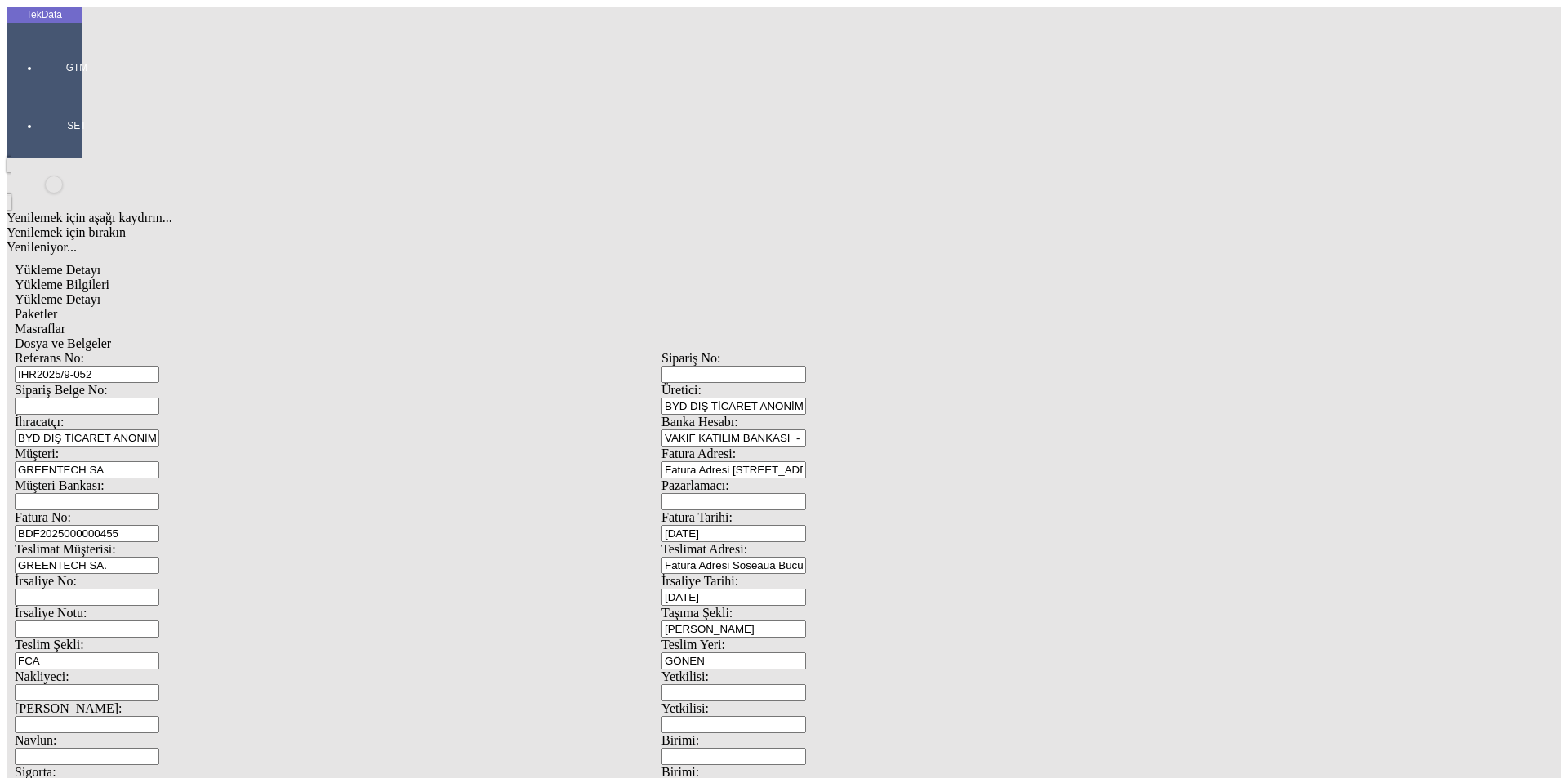
click at [111, 337] on span "Dosya ve Belgeler" at bounding box center [63, 343] width 97 height 14
click at [110, 277] on span "Yükleme Bilgileri" at bounding box center [62, 284] width 95 height 14
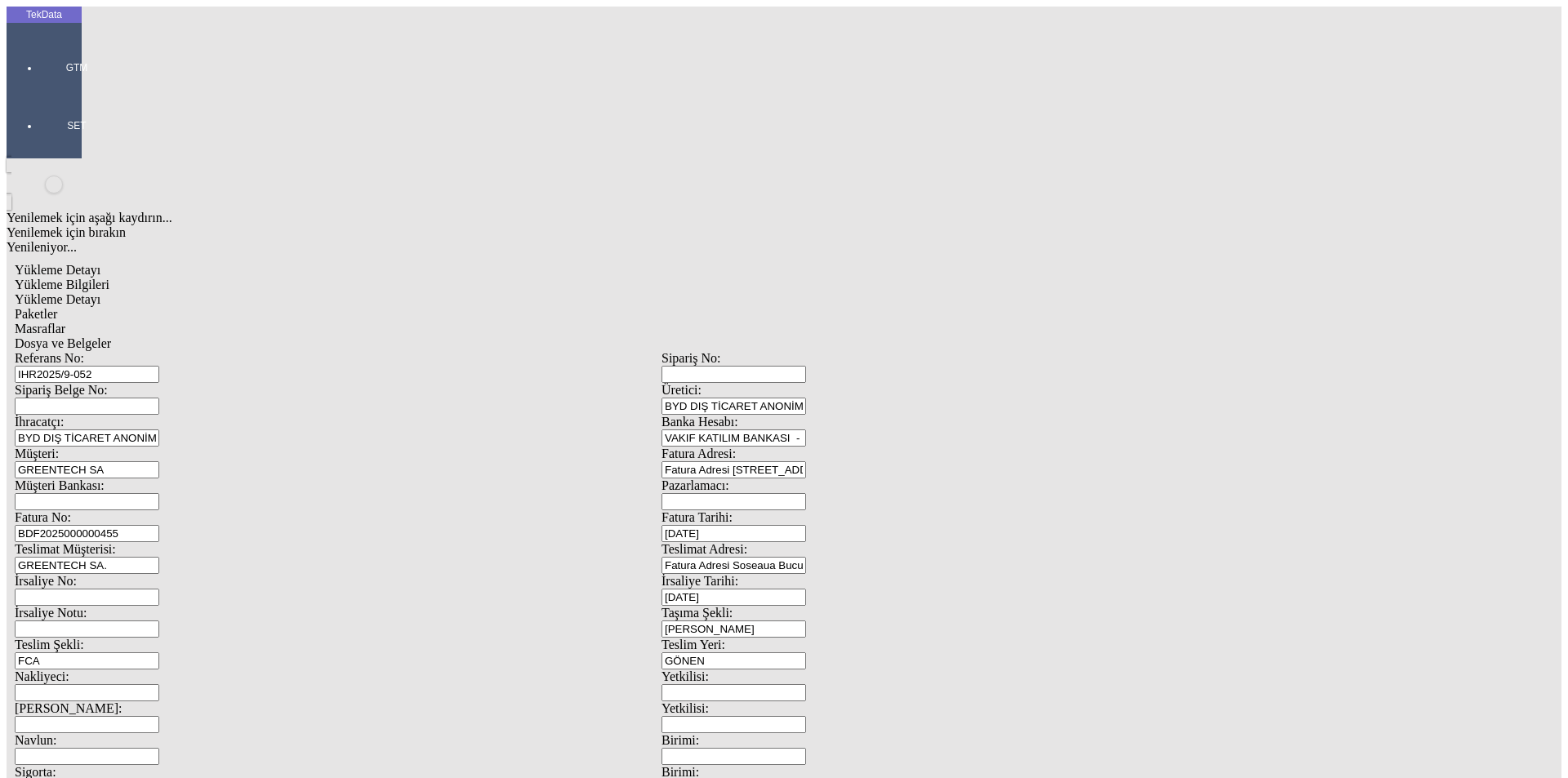
click at [111, 337] on span "Dosya ve Belgeler" at bounding box center [63, 343] width 97 height 14
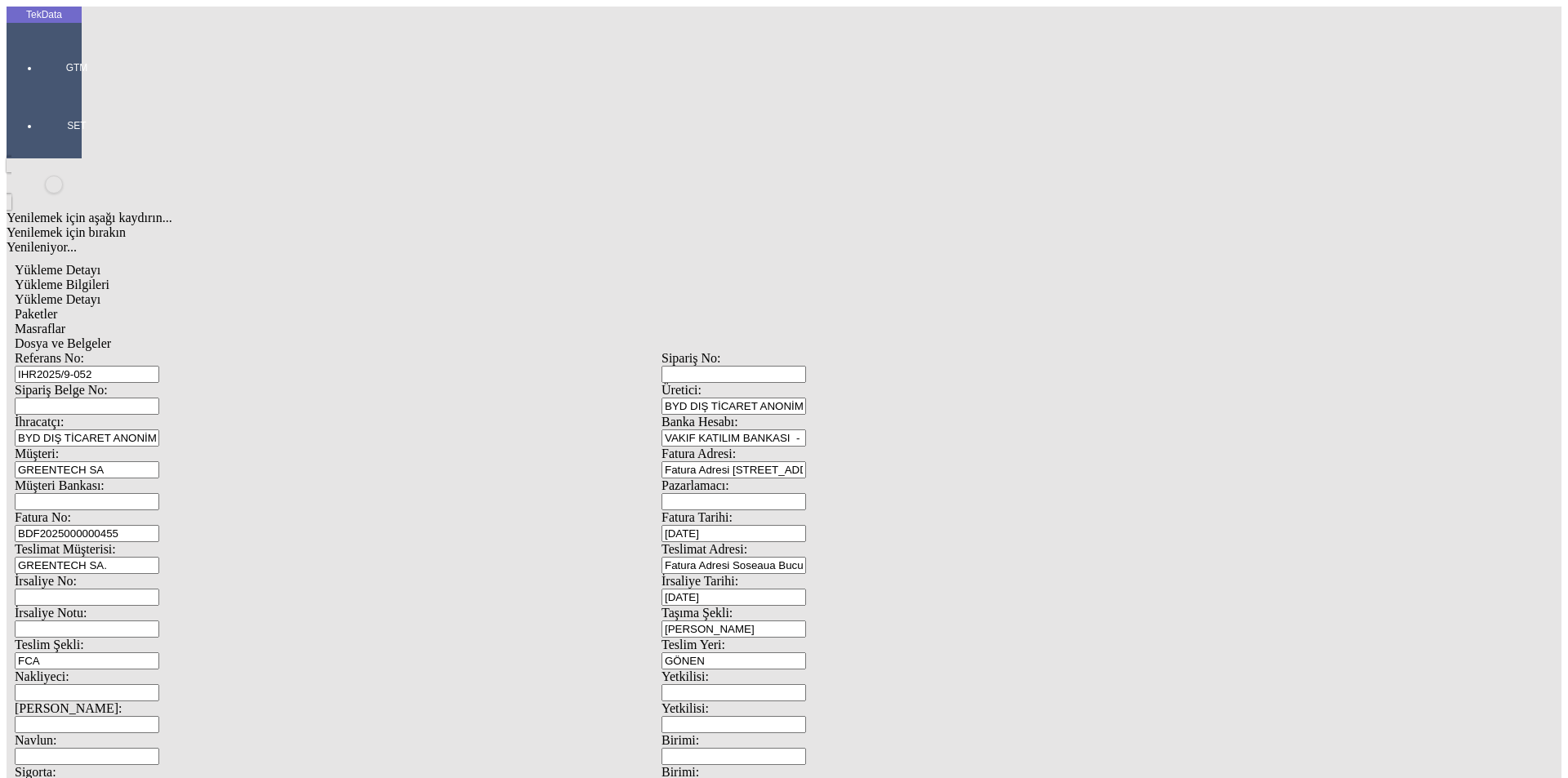
click at [111, 337] on span "Dosya ve Belgeler" at bounding box center [63, 343] width 97 height 14
click at [110, 277] on span "Yükleme Bilgileri" at bounding box center [62, 284] width 95 height 14
drag, startPoint x: 339, startPoint y: 118, endPoint x: 172, endPoint y: 118, distance: 167.0
click at [172, 351] on div "Referans No: IHR2025/9-052" at bounding box center [339, 367] width 647 height 32
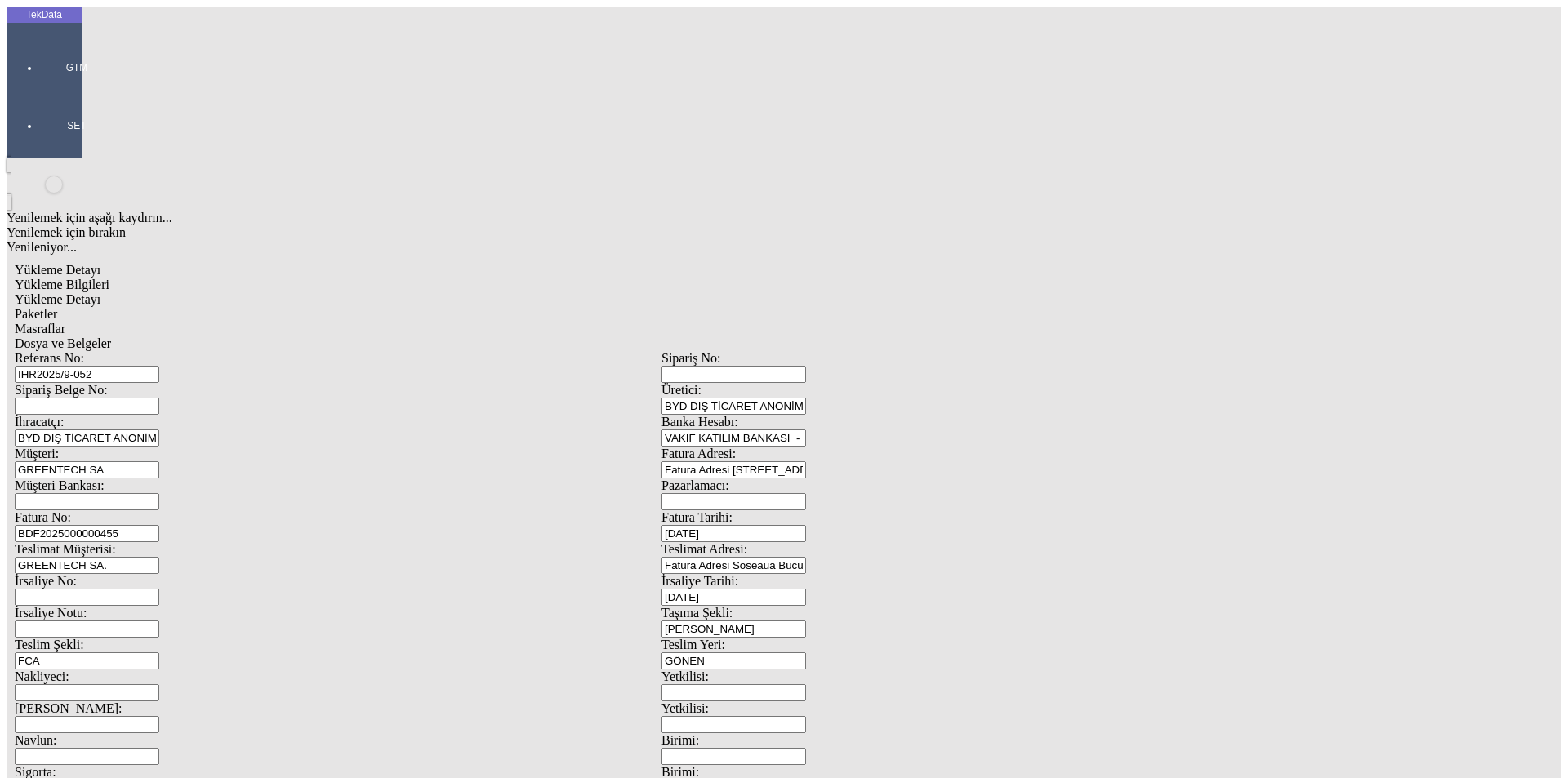
scroll to position [141, 0]
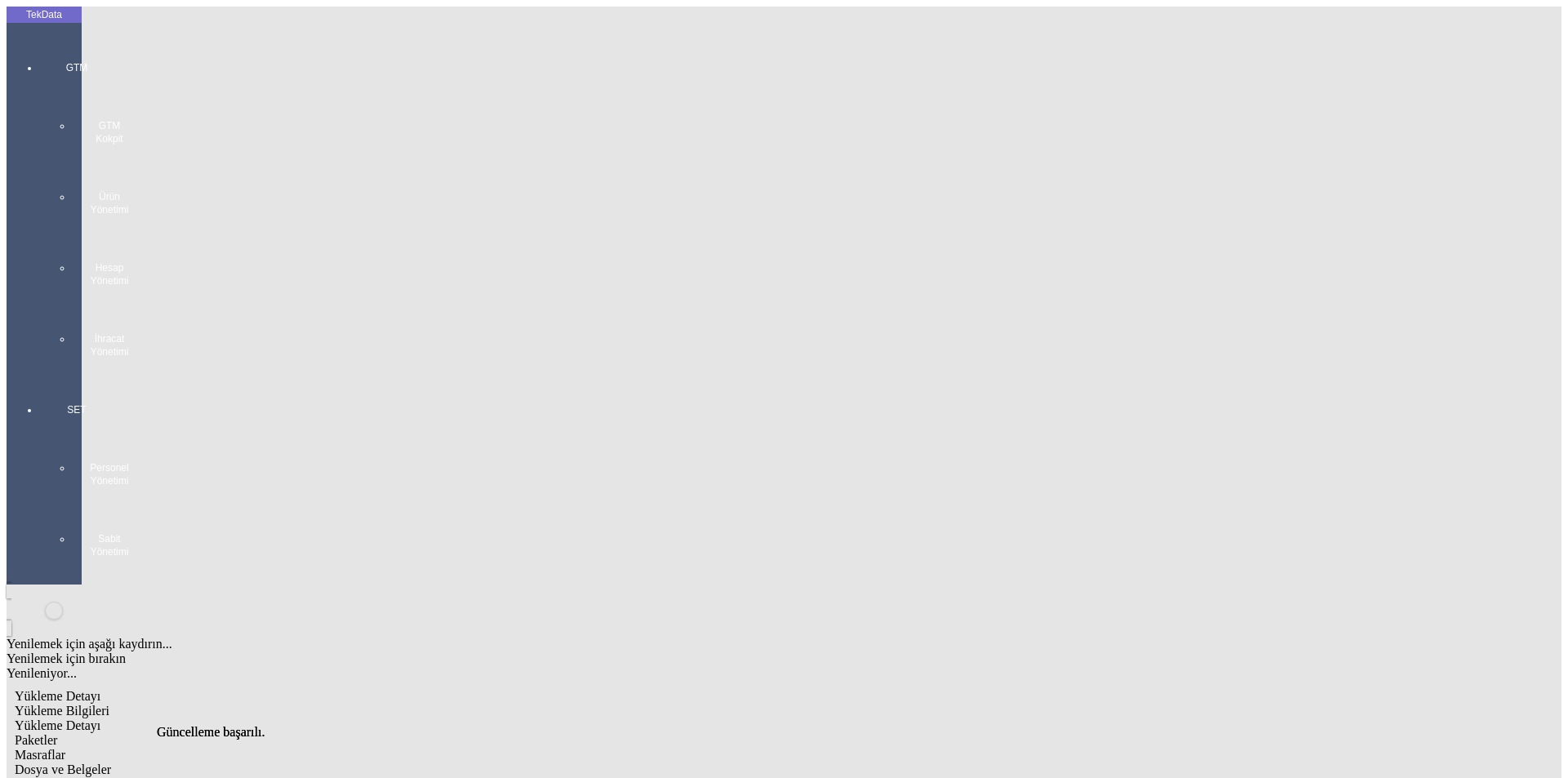
click at [39, 59] on div "GTM GTM Kokpit Ürün Yönetimi Hesap Yönetimi İhracat Yönetimi" at bounding box center [77, 203] width 75 height 342
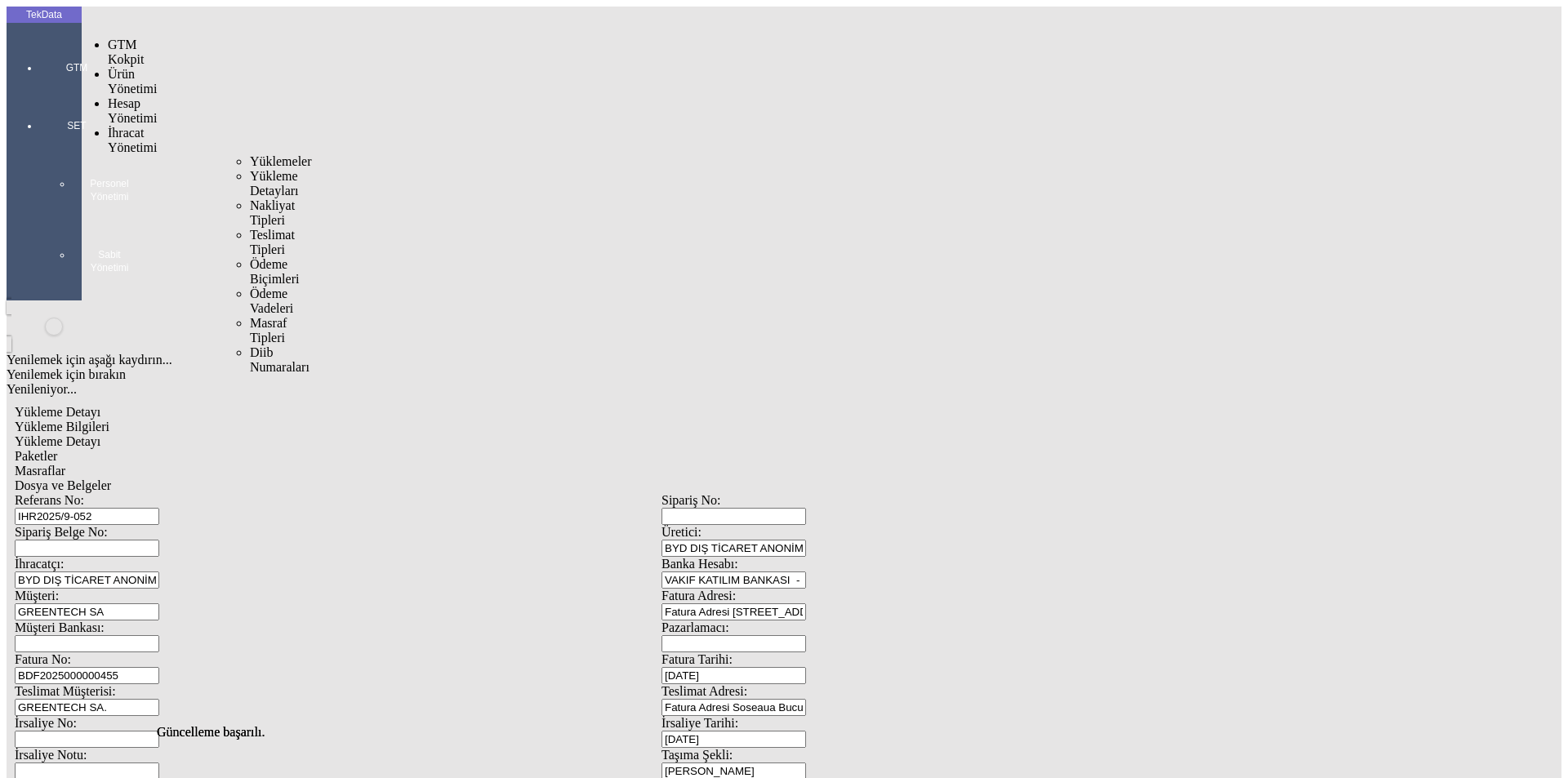
drag, startPoint x: 119, startPoint y: 90, endPoint x: 173, endPoint y: 90, distance: 54.0
click at [120, 126] on span "İhracat Yönetimi" at bounding box center [132, 140] width 49 height 28
click at [249, 155] on div "Yüklemeler" at bounding box center [254, 162] width 9 height 15
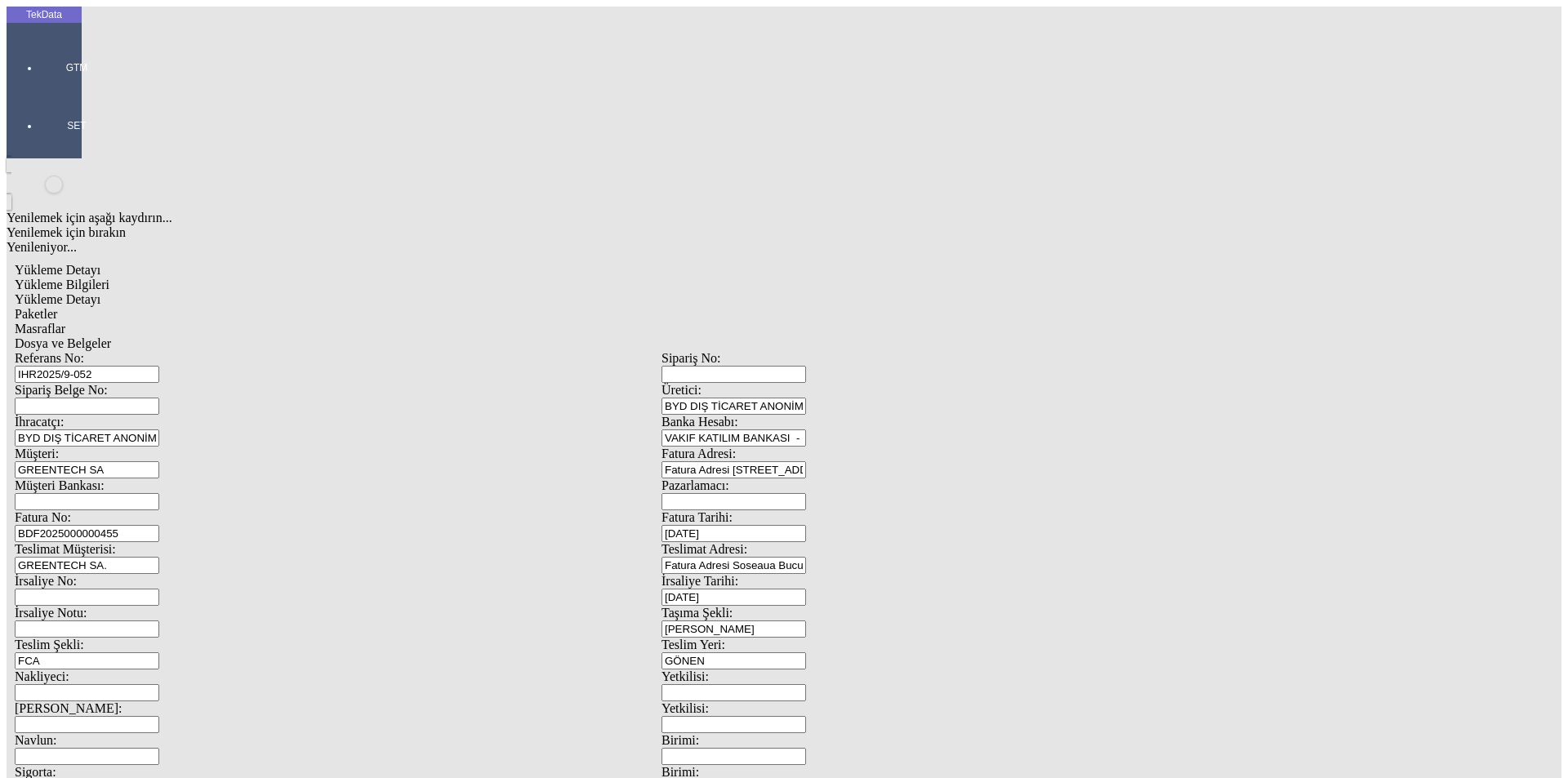
click at [159, 525] on input "BDF2025000000455" at bounding box center [87, 533] width 144 height 17
type input "BDF2025000000456"
click at [159, 366] on input "IHR2025/9-052" at bounding box center [87, 374] width 144 height 17
type input "IHR2025/9-053"
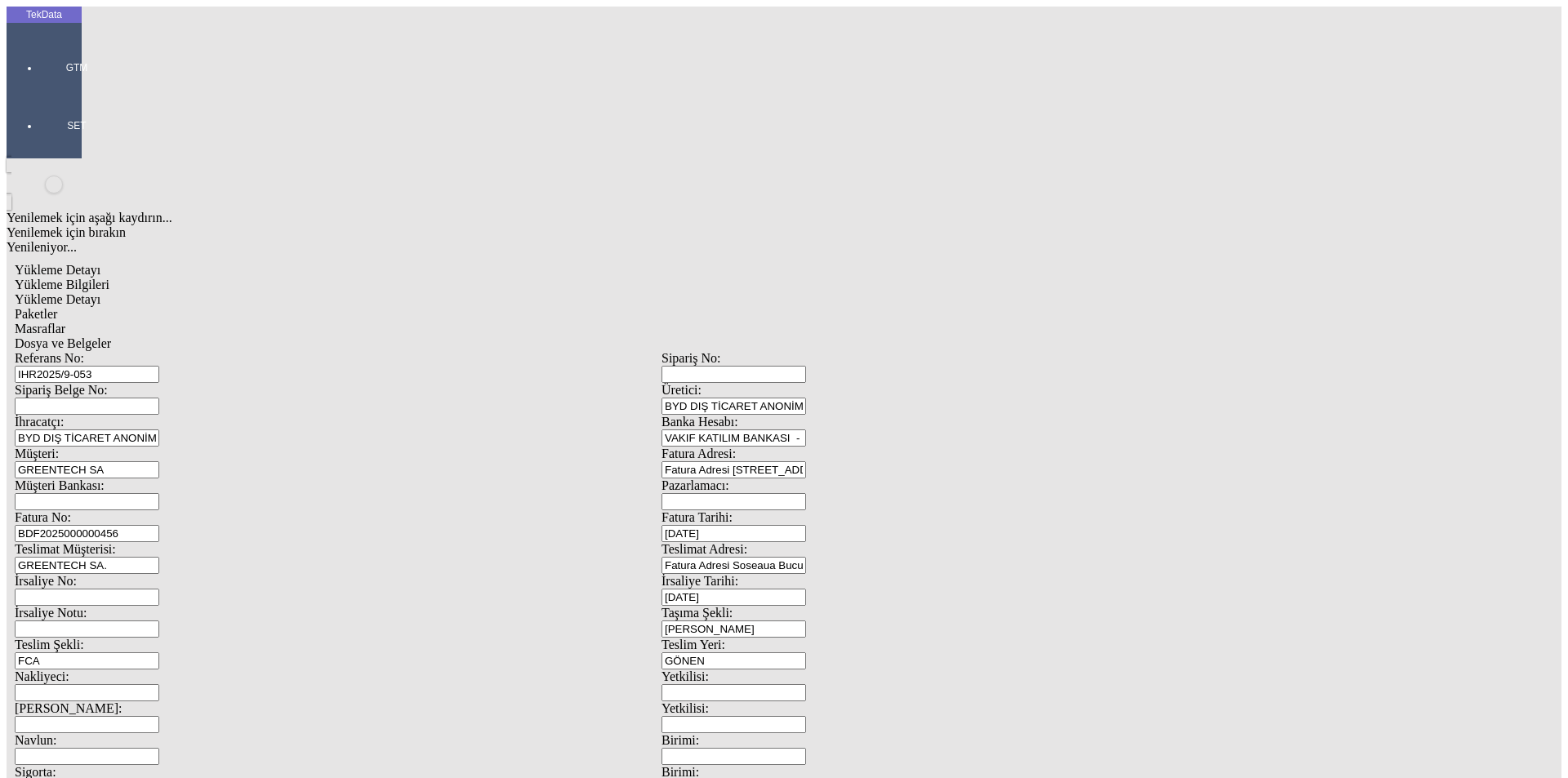
click at [575, 351] on div "Referans No: IHR2025/9-053 Sipariş No: Sipariş Belge No: Üretici: BYD DIŞ TİCAR…" at bounding box center [661, 732] width 1293 height 764
click at [111, 337] on span "Dosya ve Belgeler" at bounding box center [63, 343] width 97 height 14
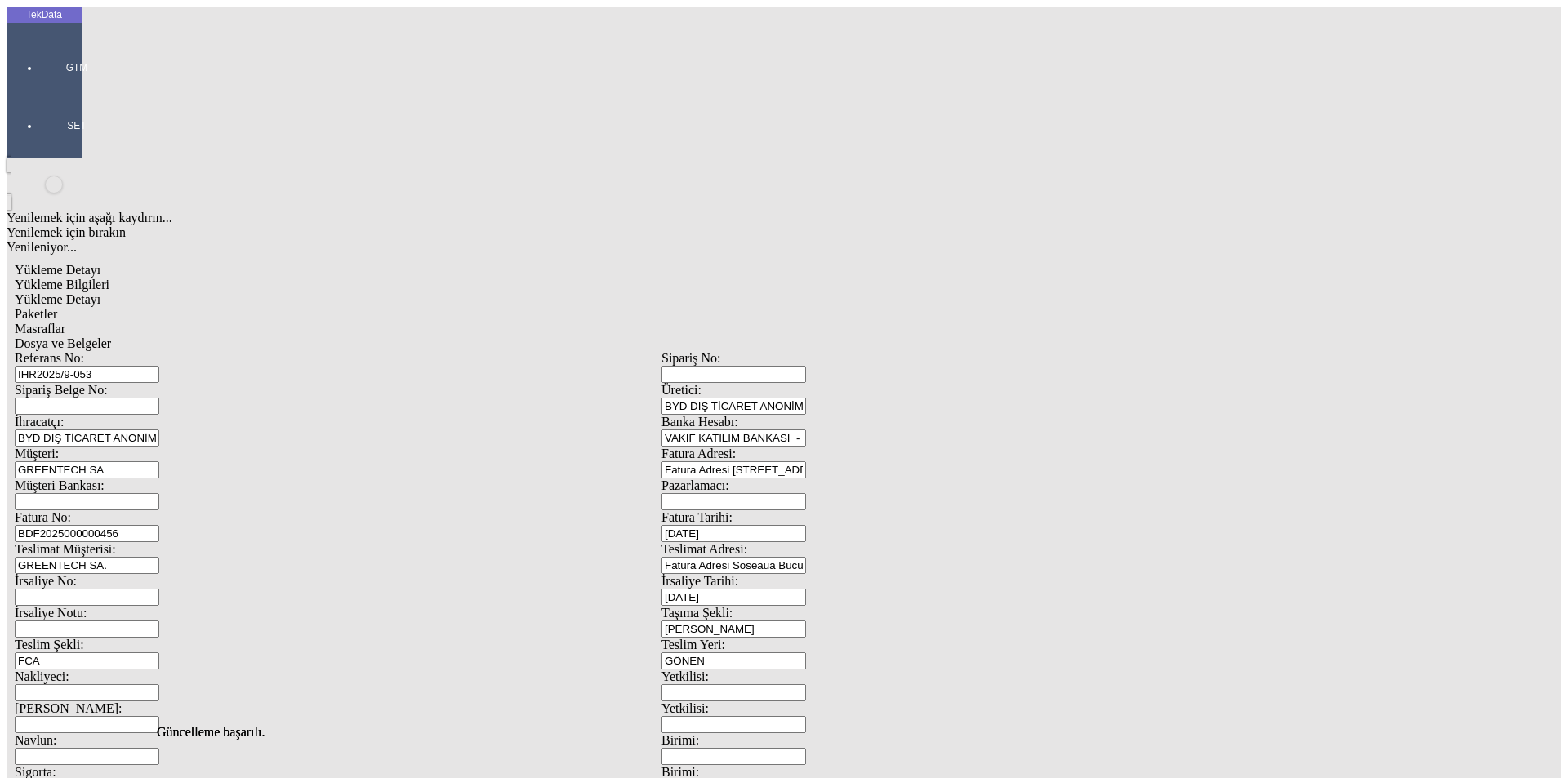
click at [111, 337] on span "Dosya ve Belgeler" at bounding box center [63, 343] width 97 height 14
click at [110, 277] on span "Yükleme Bilgileri" at bounding box center [62, 284] width 95 height 14
click at [159, 557] on input "GREENTECH SA." at bounding box center [87, 565] width 144 height 17
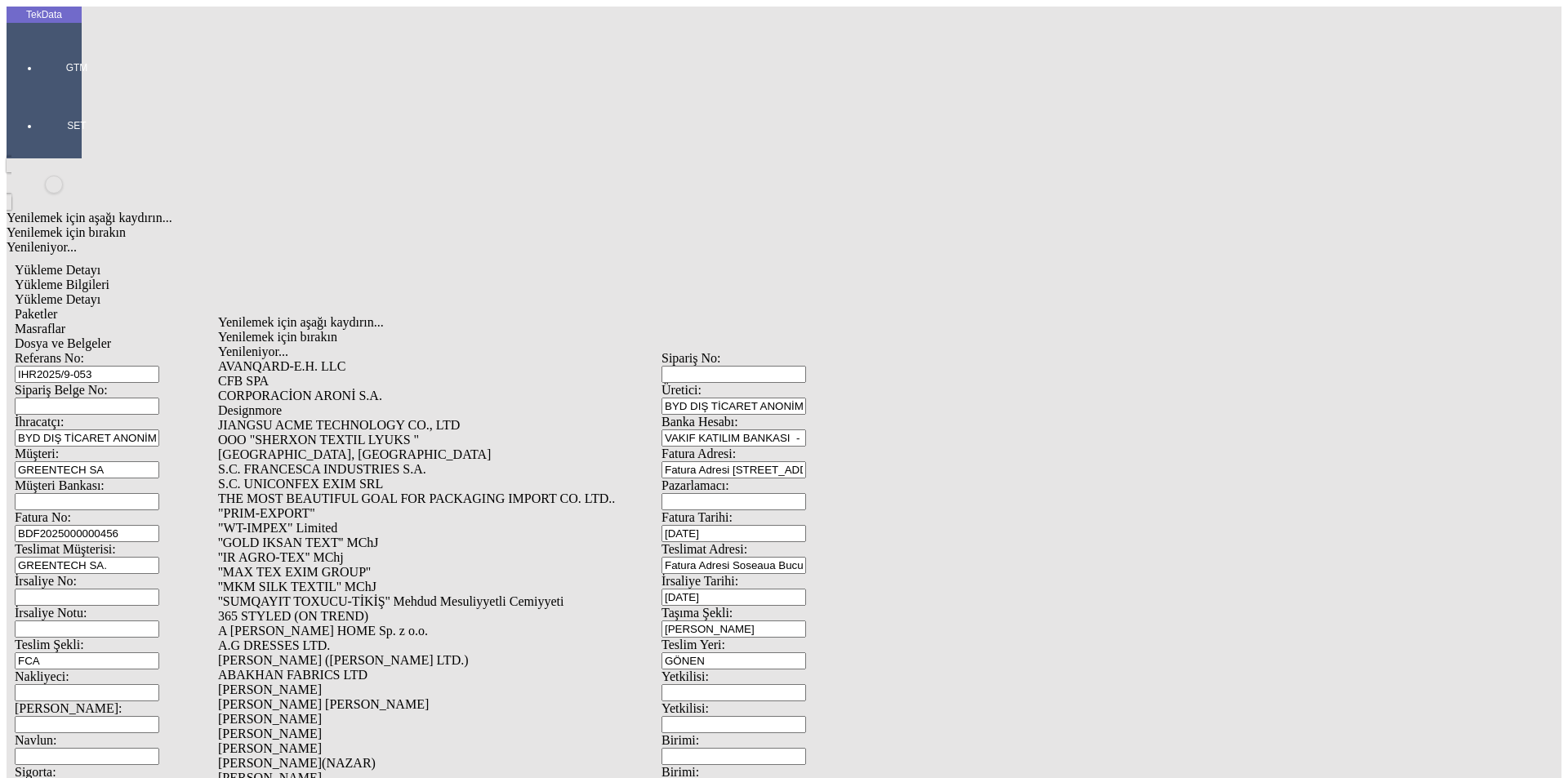
scroll to position [8853, 0]
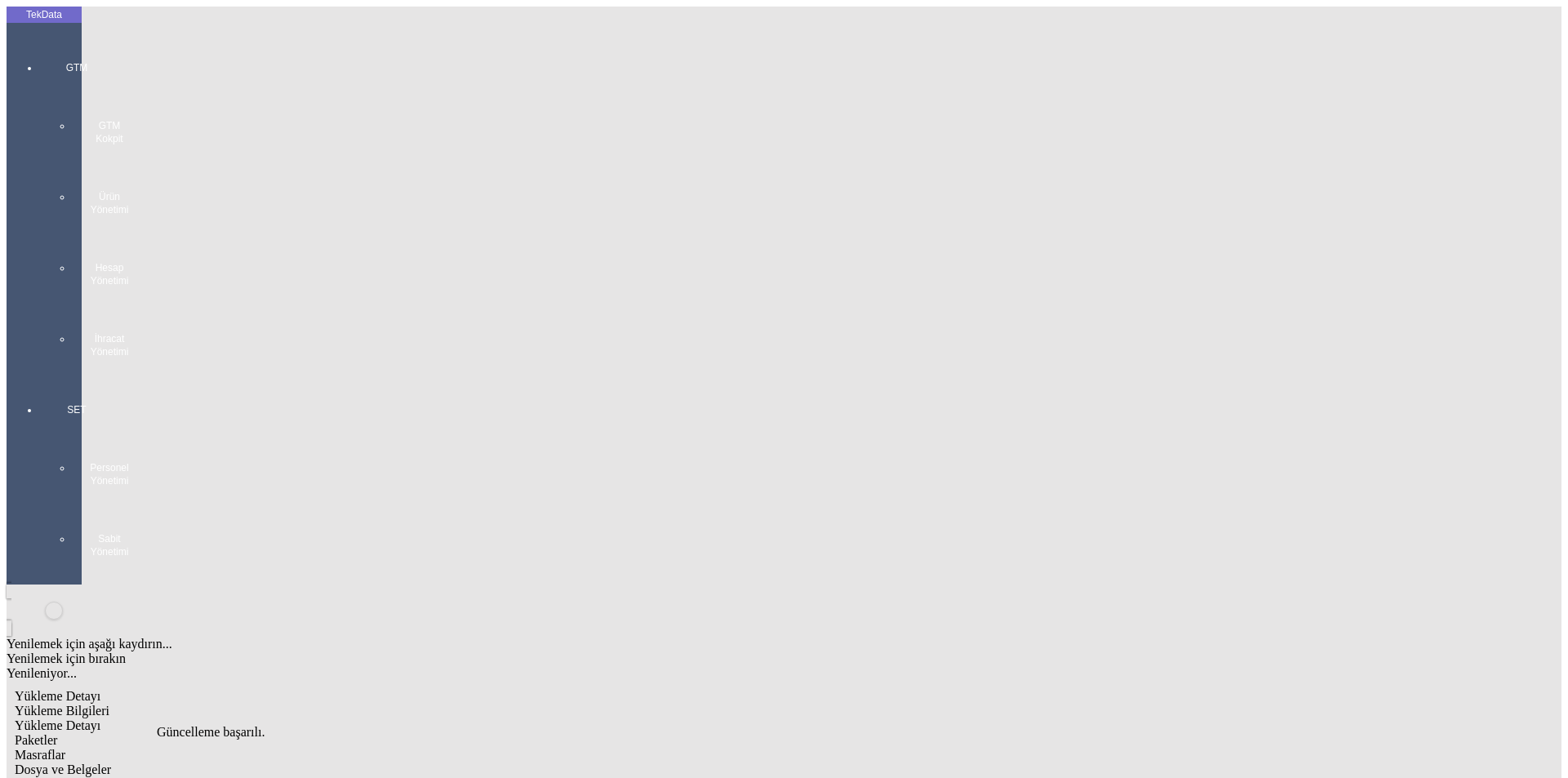
click at [39, 46] on div "GTM GTM Kokpit Ürün Yönetimi Hesap Yönetimi İhracat Yönetimi" at bounding box center [77, 203] width 75 height 342
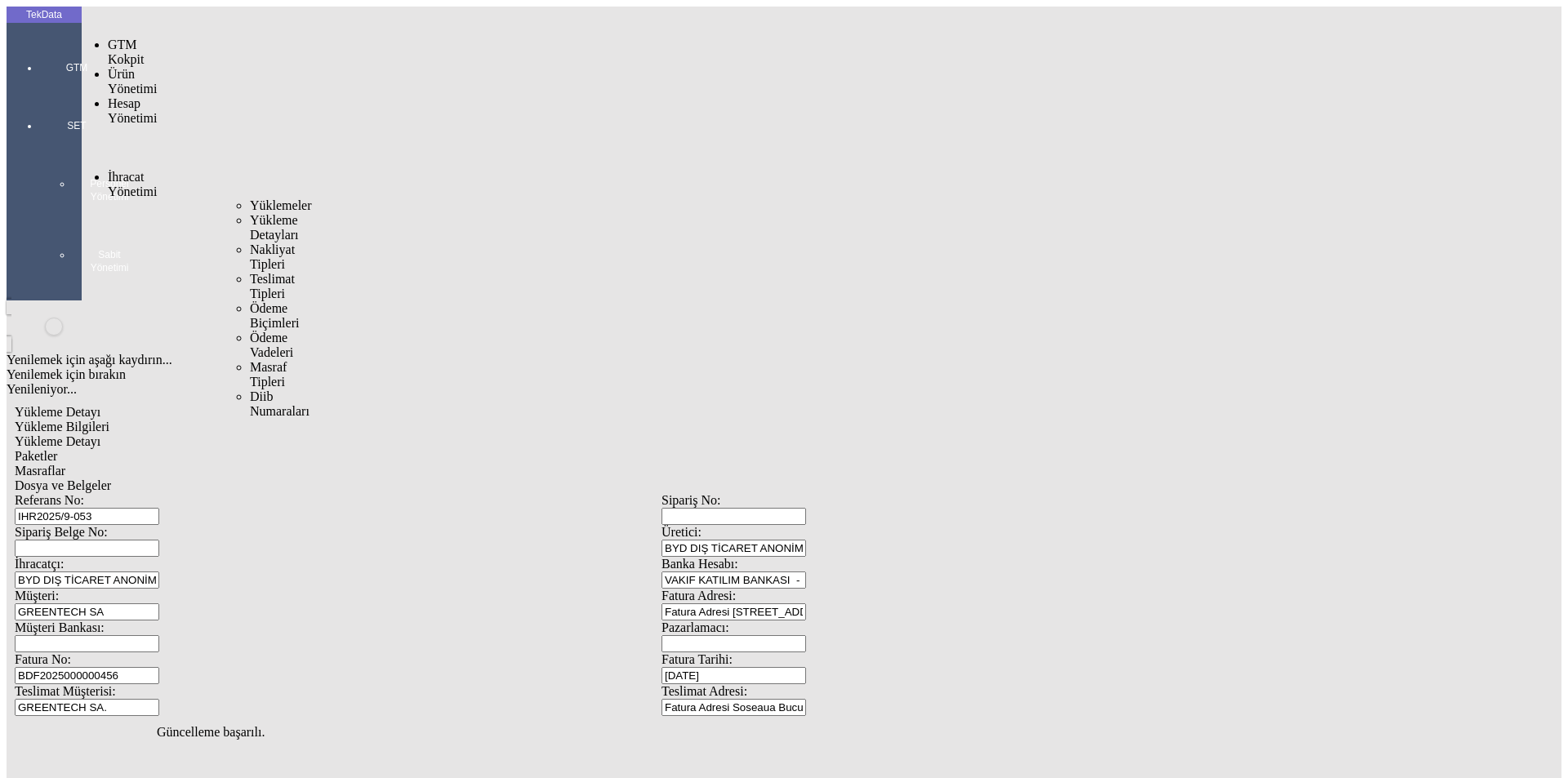
click at [143, 170] on span "İhracat Yönetimi" at bounding box center [132, 184] width 49 height 28
click at [249, 199] on span "Yüklemeler" at bounding box center [280, 205] width 62 height 14
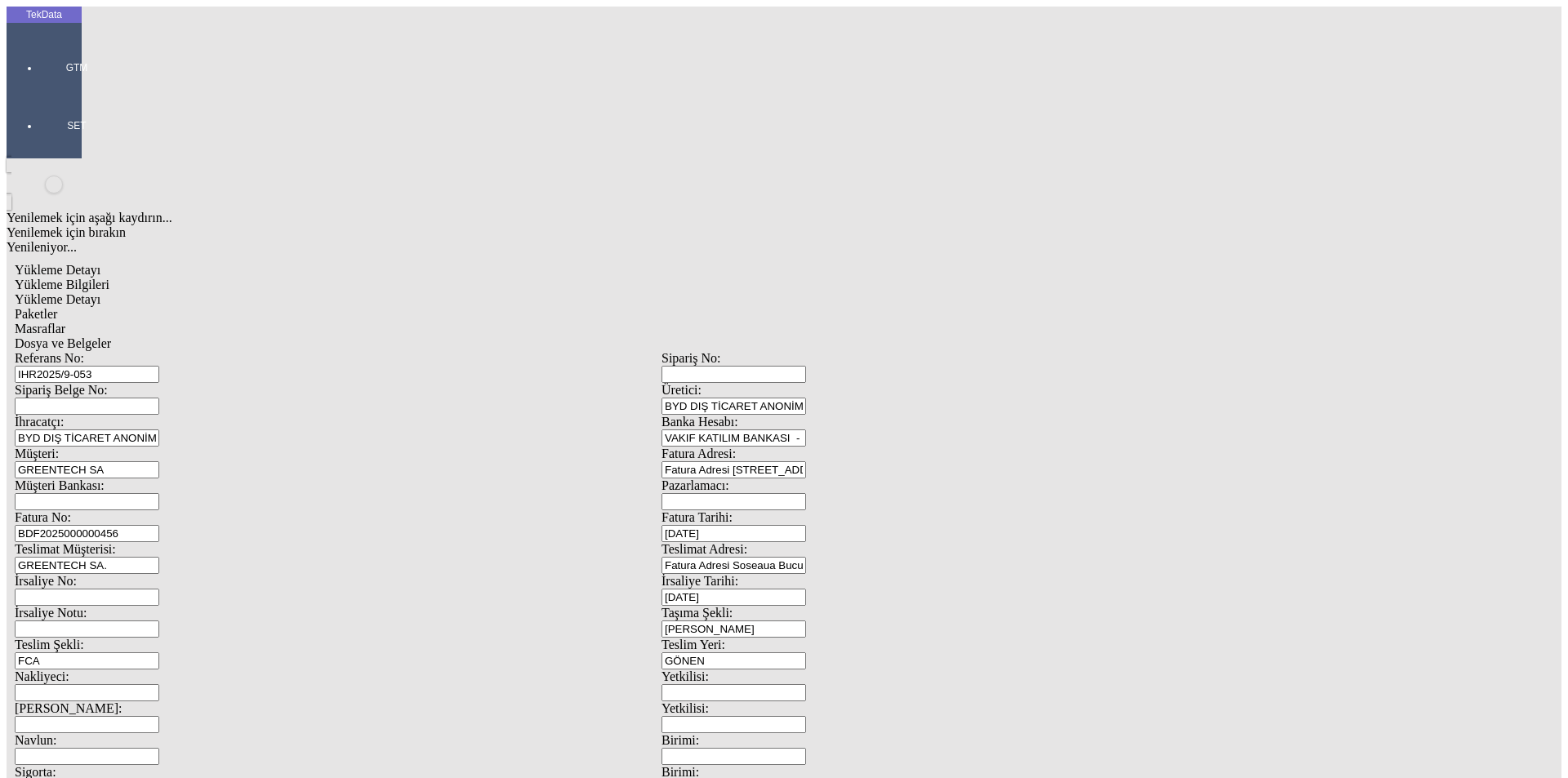
click at [159, 557] on input "GREENTECH SA." at bounding box center [87, 565] width 144 height 17
click at [325, 359] on div "GREENTECH SA" at bounding box center [510, 367] width 585 height 15
type input "GREENTECH SA"
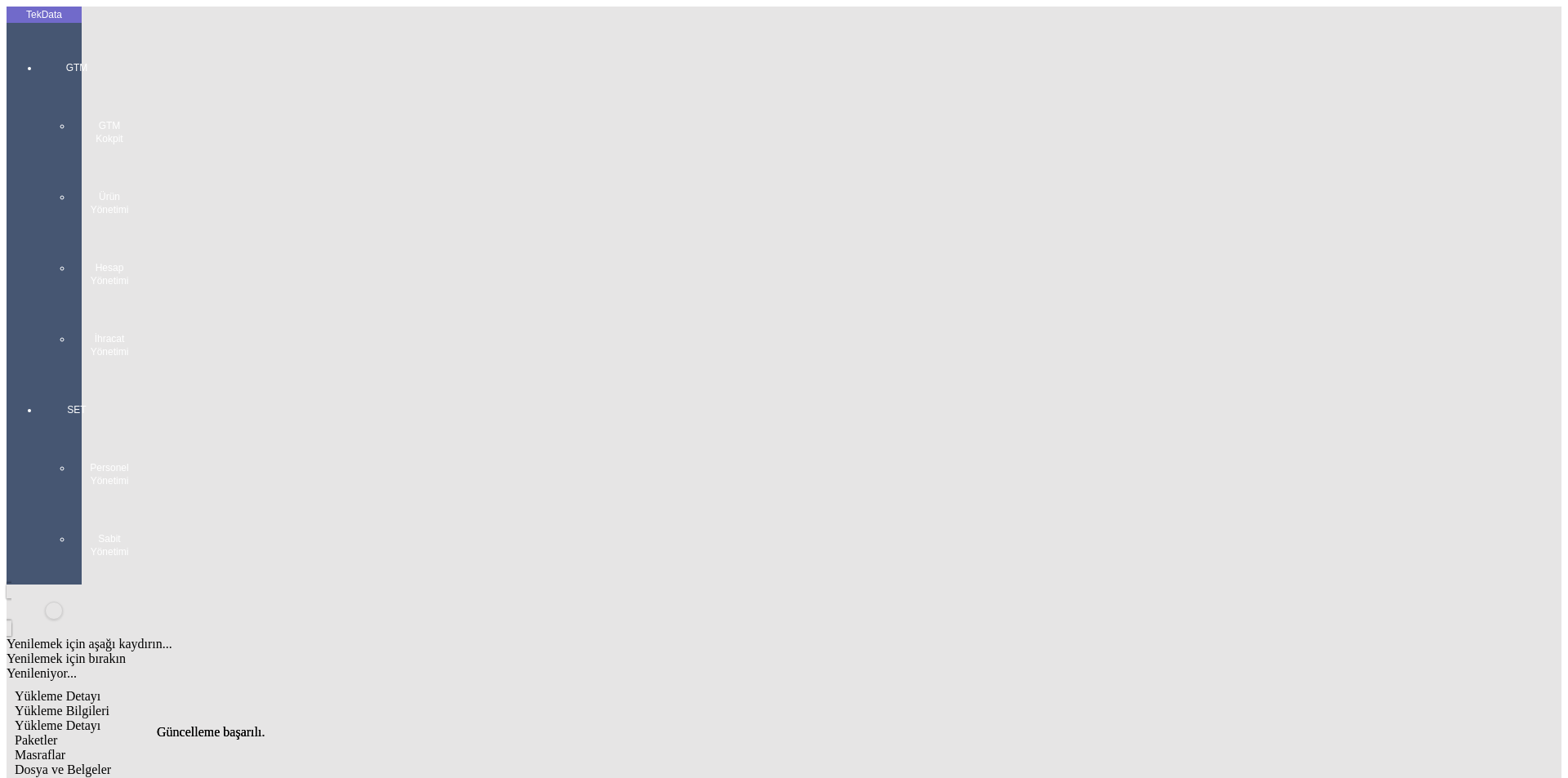
click at [39, 53] on div "GTM GTM Kokpit Ürün Yönetimi Hesap Yönetimi İhracat Yönetimi" at bounding box center [77, 203] width 75 height 342
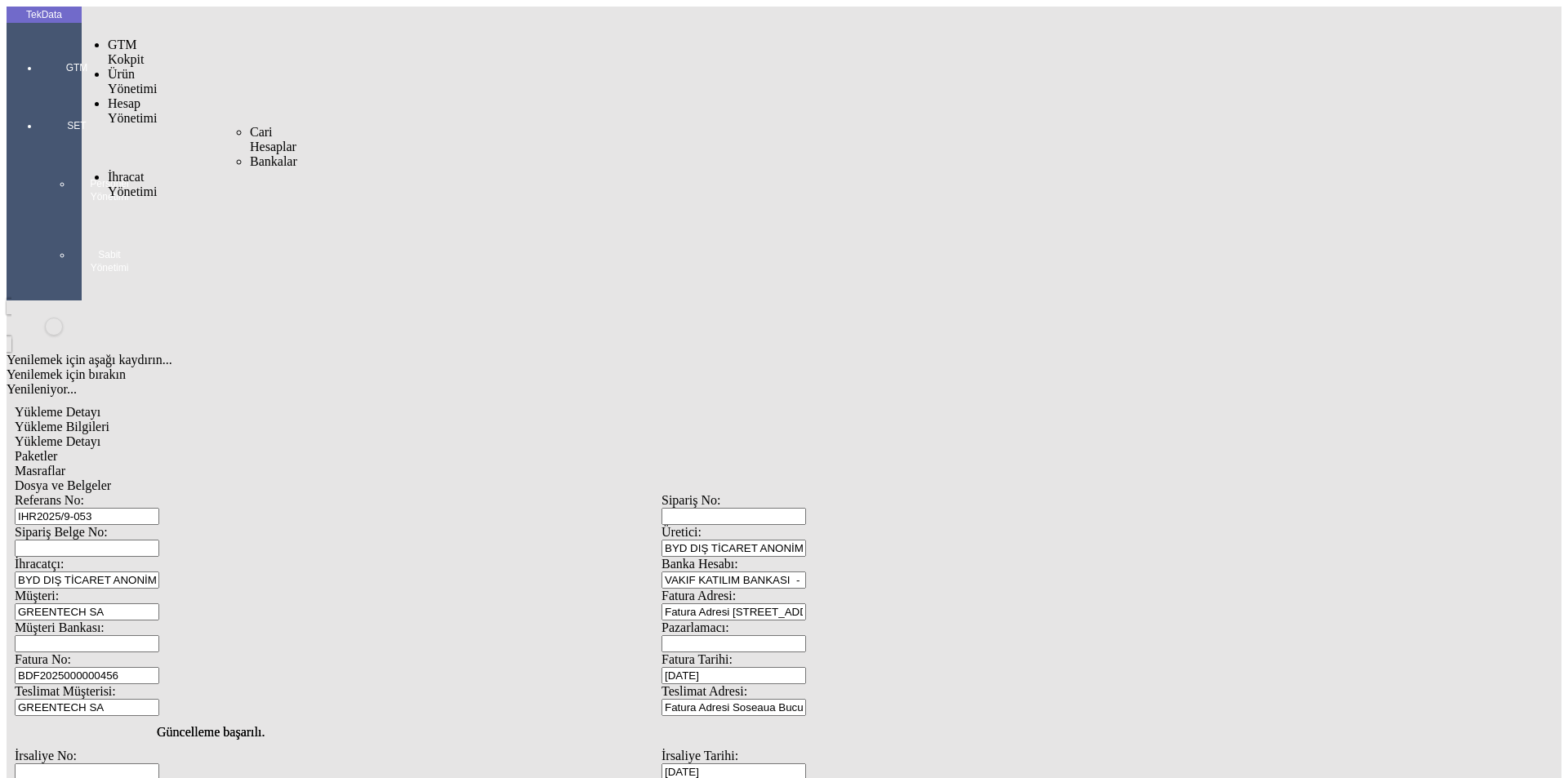
click at [120, 86] on ul "GTM Kokpit Ürün Yönetimi Hesap Yönetimi [PERSON_NAME] Hesaplar Bankalar İhracat…" at bounding box center [113, 118] width 75 height 161
click at [143, 170] on span "İhracat Yönetimi" at bounding box center [132, 184] width 49 height 28
click at [249, 199] on span "Yüklemeler" at bounding box center [280, 205] width 62 height 14
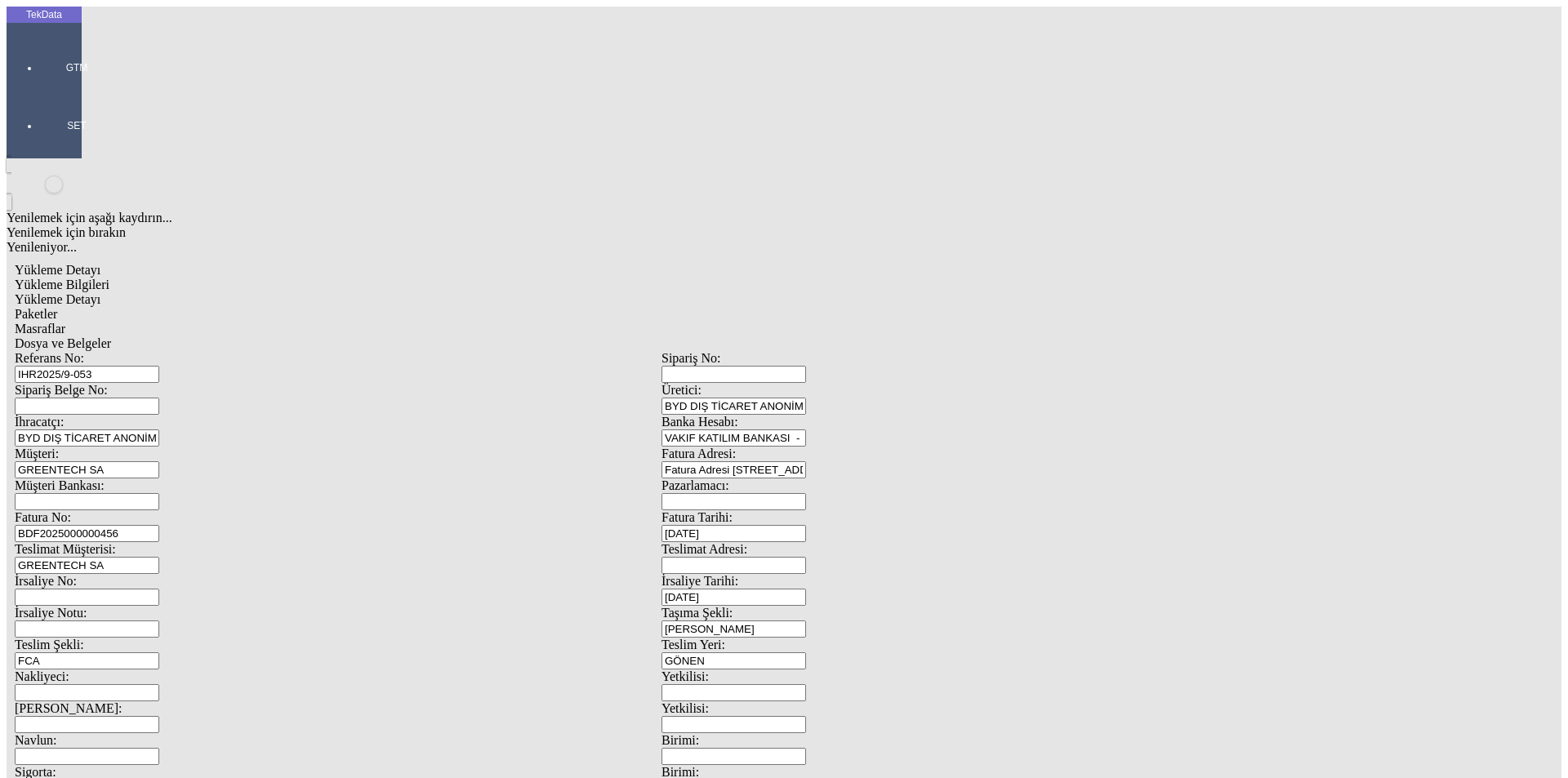
click at [806, 557] on input "Teslimat Adresi:" at bounding box center [733, 565] width 144 height 17
click at [972, 359] on div "Fatura Adresi [STREET_ADDRESS], [GEOGRAPHIC_DATA] RO16848342" at bounding box center [1221, 367] width 626 height 15
type input "Fatura Adresi [STREET_ADDRESS], [GEOGRAPHIC_DATA] RO16848342"
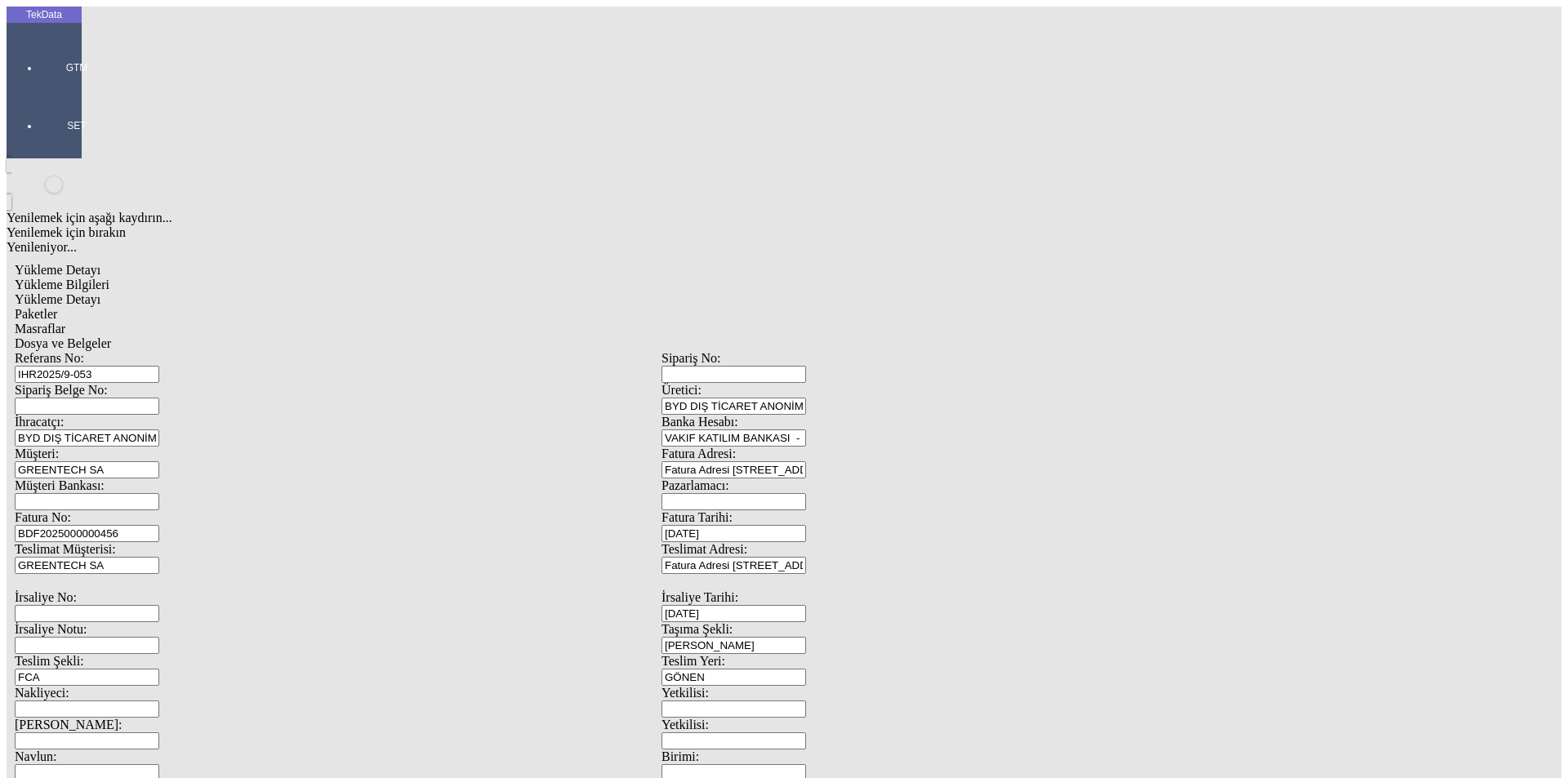
scroll to position [141, 0]
click at [111, 337] on span "Dosya ve Belgeler" at bounding box center [63, 343] width 97 height 14
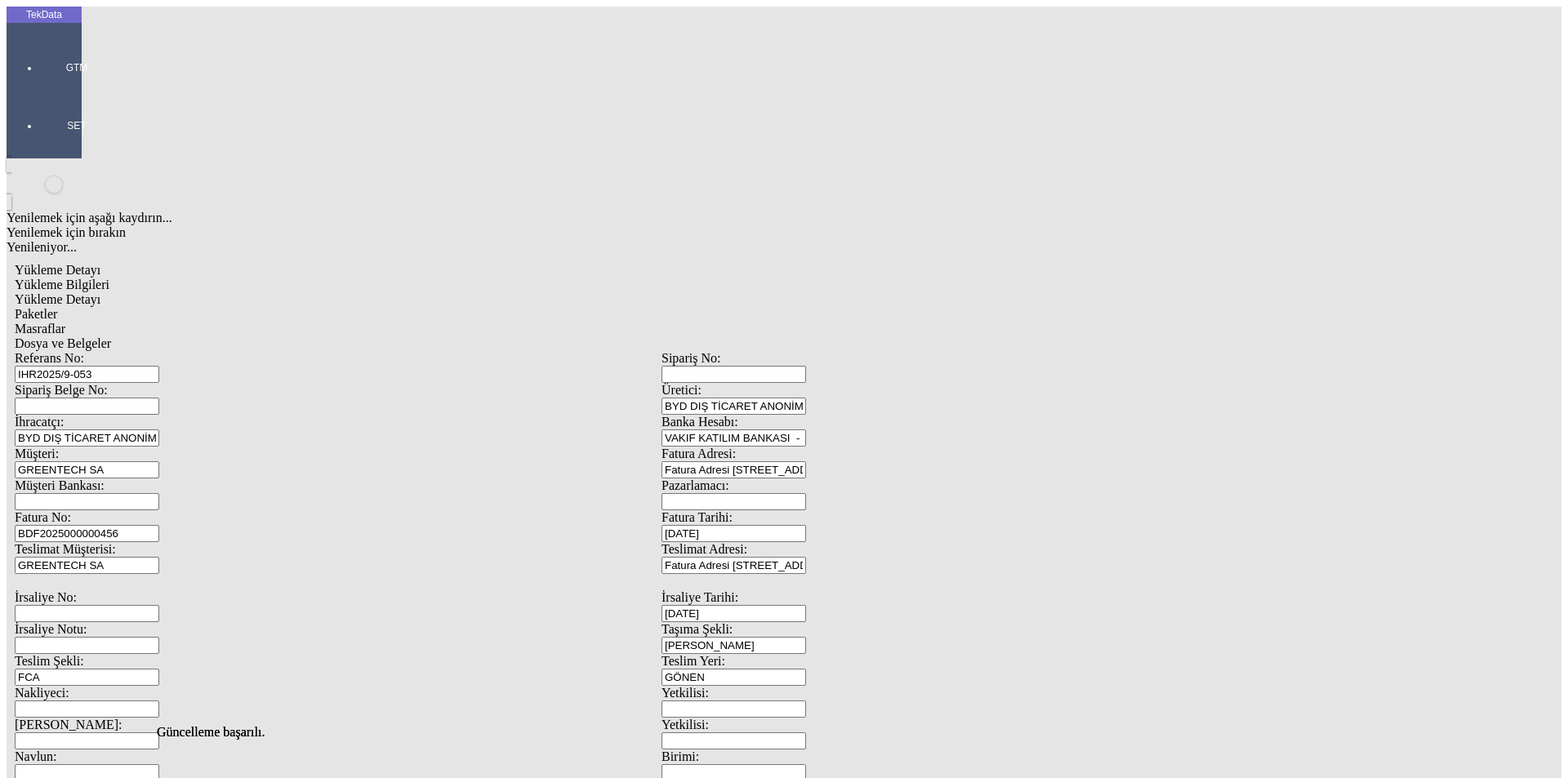
drag, startPoint x: 161, startPoint y: 119, endPoint x: 170, endPoint y: 123, distance: 9.8
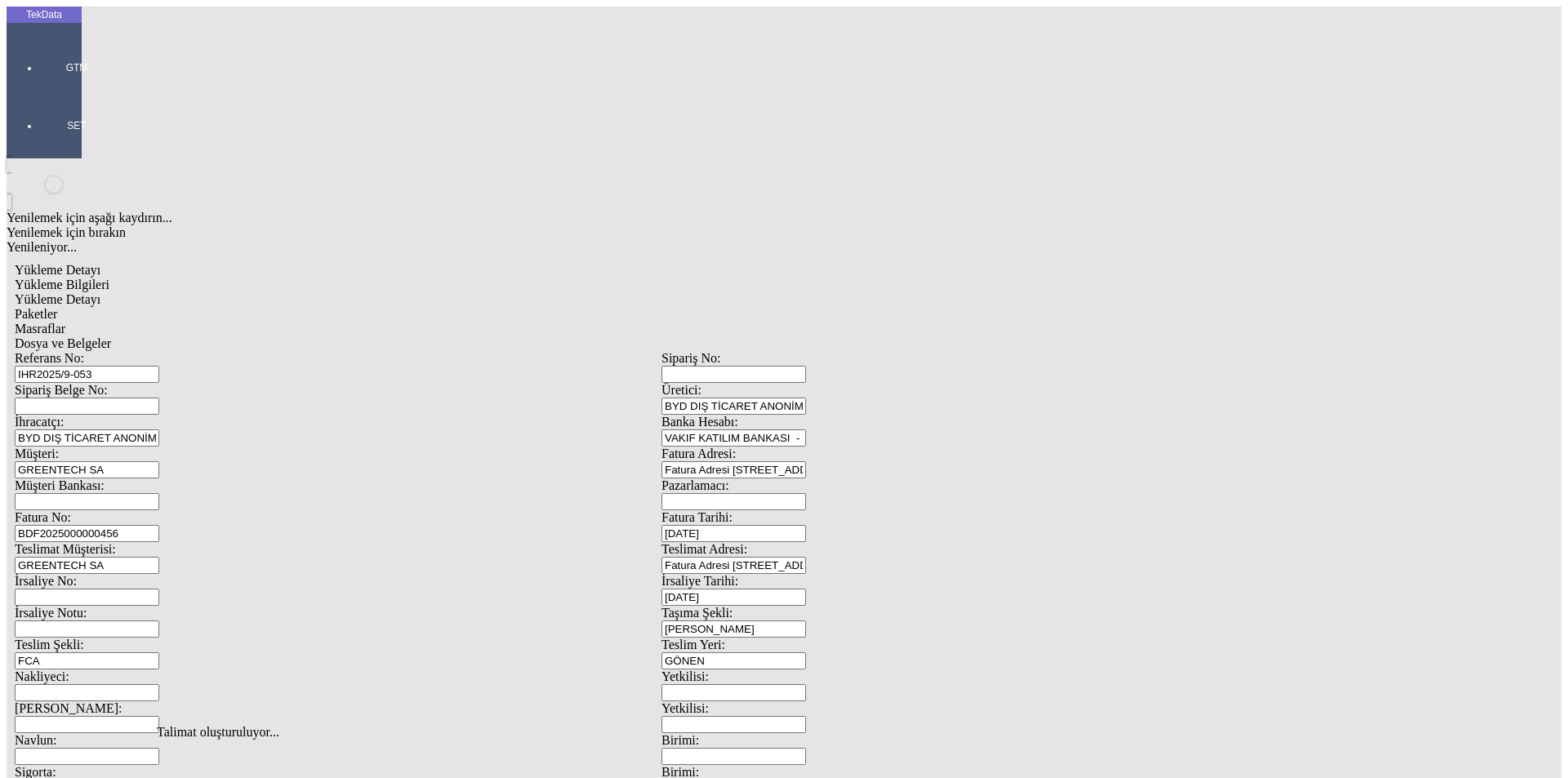
click at [111, 337] on span "Dosya ve Belgeler" at bounding box center [63, 343] width 97 height 14
drag, startPoint x: 362, startPoint y: 428, endPoint x: 268, endPoint y: 305, distance: 154.8
